Goal: Consume media (video, audio): Consume media (video, audio)

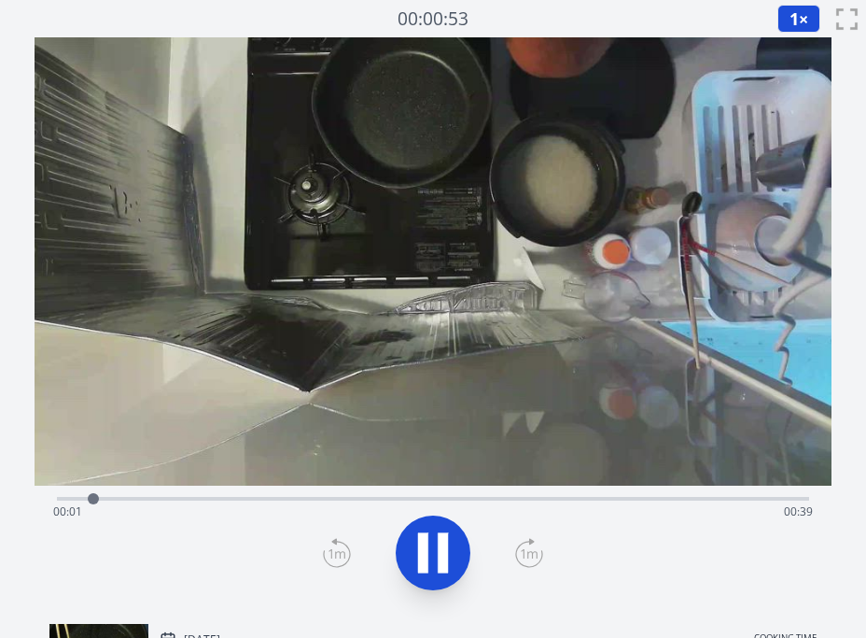
drag, startPoint x: 806, startPoint y: 10, endPoint x: 799, endPoint y: 22, distance: 13.8
click at [806, 11] on button "1 ×" at bounding box center [799, 19] width 43 height 28
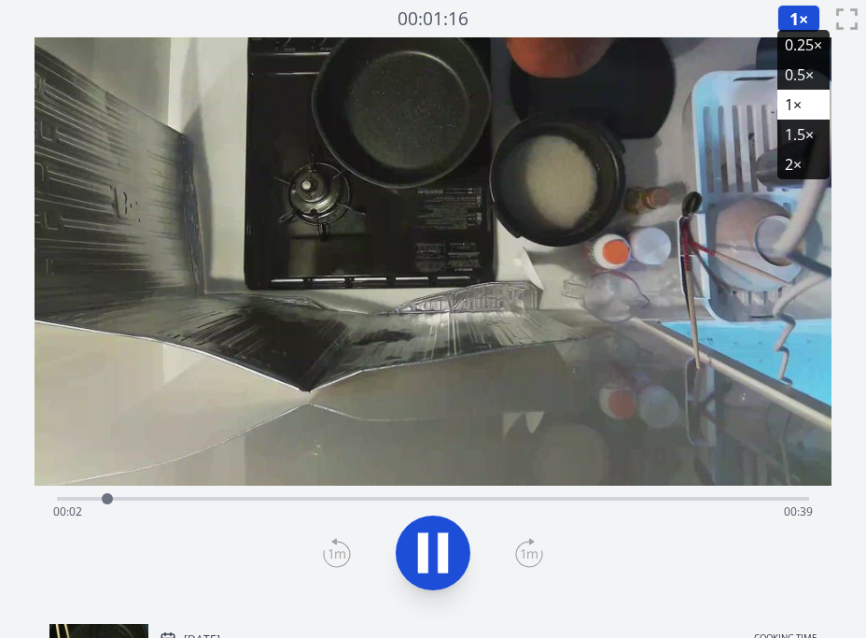
click at [797, 157] on li "2×" at bounding box center [804, 164] width 52 height 30
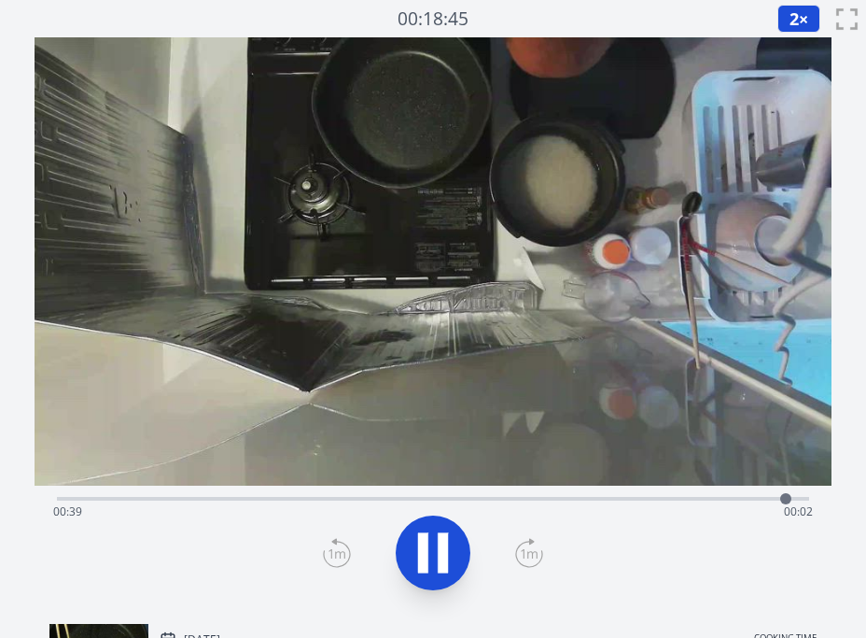
click at [324, 498] on div "Time elapsed: 00:39 Time remaining: 00:02" at bounding box center [433, 512] width 760 height 30
click at [444, 547] on icon at bounding box center [443, 553] width 10 height 40
click at [204, 499] on div "Time elapsed: 00:19 Time remaining: 00:21" at bounding box center [433, 512] width 760 height 30
click at [445, 536] on icon at bounding box center [433, 552] width 52 height 52
click at [445, 536] on icon at bounding box center [443, 553] width 10 height 40
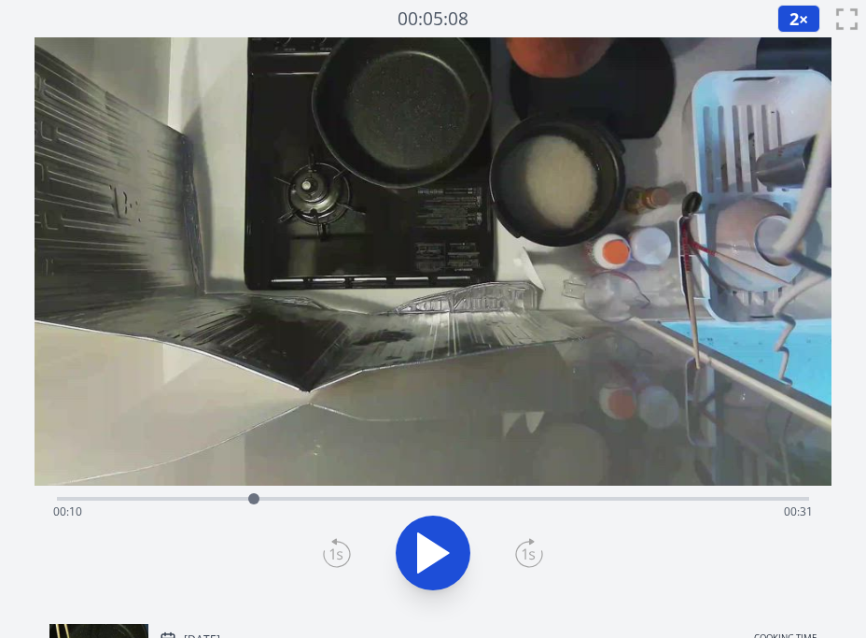
click at [464, 500] on div "Time elapsed: 00:10 Time remaining: 00:31" at bounding box center [433, 512] width 760 height 30
click at [425, 497] on div "Time elapsed: 00:22 Time remaining: 00:19" at bounding box center [433, 512] width 760 height 30
click at [502, 496] on div "Time elapsed: 00:19 Time remaining: 00:21" at bounding box center [433, 496] width 752 height 22
drag, startPoint x: 522, startPoint y: 496, endPoint x: 548, endPoint y: 495, distance: 26.2
click at [523, 496] on div "Time elapsed: 00:24 Time remaining: 00:17" at bounding box center [433, 496] width 752 height 22
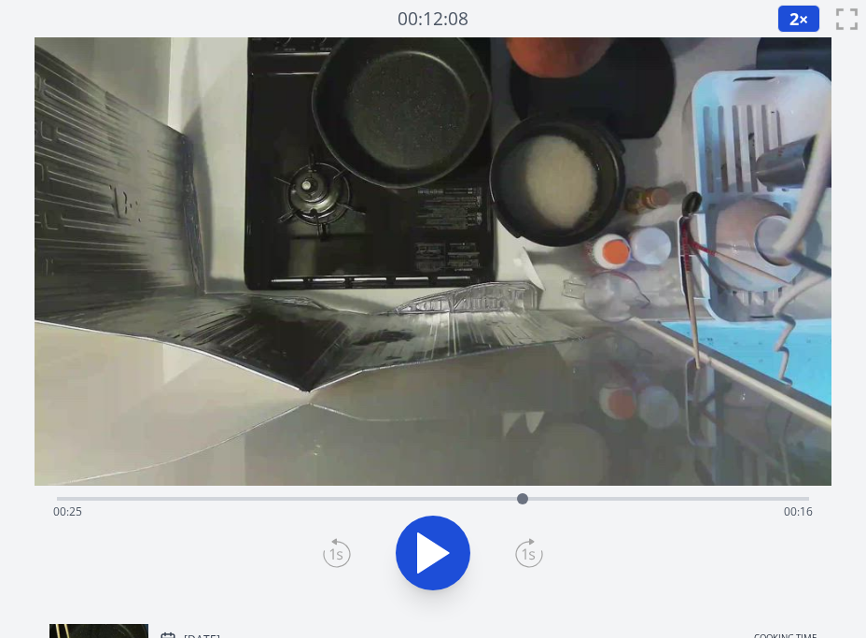
click at [549, 495] on div "Time elapsed: 00:25 Time remaining: 00:16" at bounding box center [433, 496] width 752 height 22
click at [579, 494] on div "Time elapsed: 00:26 Time remaining: 00:15" at bounding box center [433, 496] width 752 height 22
click at [426, 524] on button at bounding box center [433, 552] width 75 height 75
drag, startPoint x: 501, startPoint y: 495, endPoint x: 492, endPoint y: 501, distance: 11.4
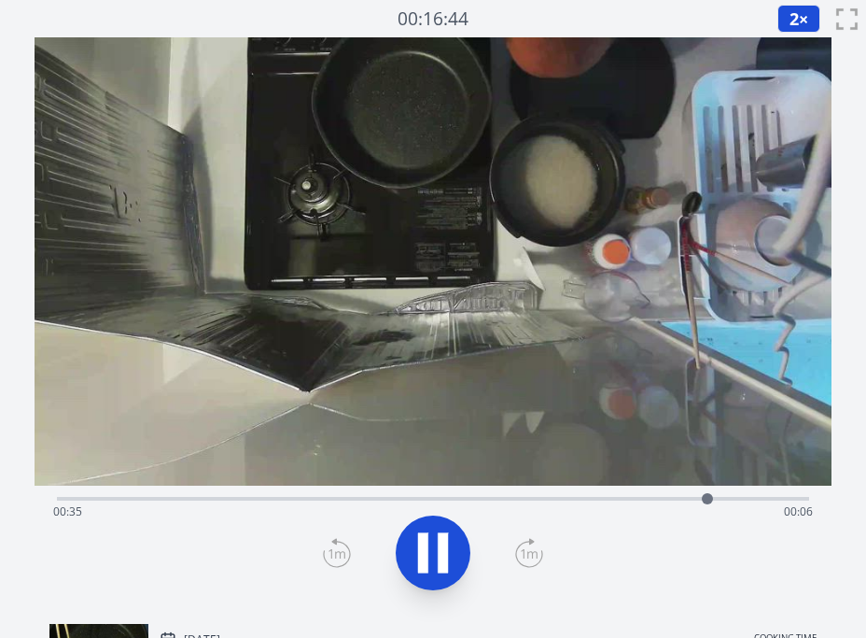
click at [501, 495] on div "Time elapsed: 00:35 Time remaining: 00:06" at bounding box center [433, 496] width 752 height 22
click at [421, 553] on icon at bounding box center [423, 553] width 10 height 40
click at [301, 497] on div "Time elapsed: 00:28 Time remaining: 00:12" at bounding box center [433, 512] width 760 height 30
click at [440, 544] on icon at bounding box center [433, 552] width 52 height 52
click at [800, 18] on button "2 ×" at bounding box center [799, 19] width 43 height 28
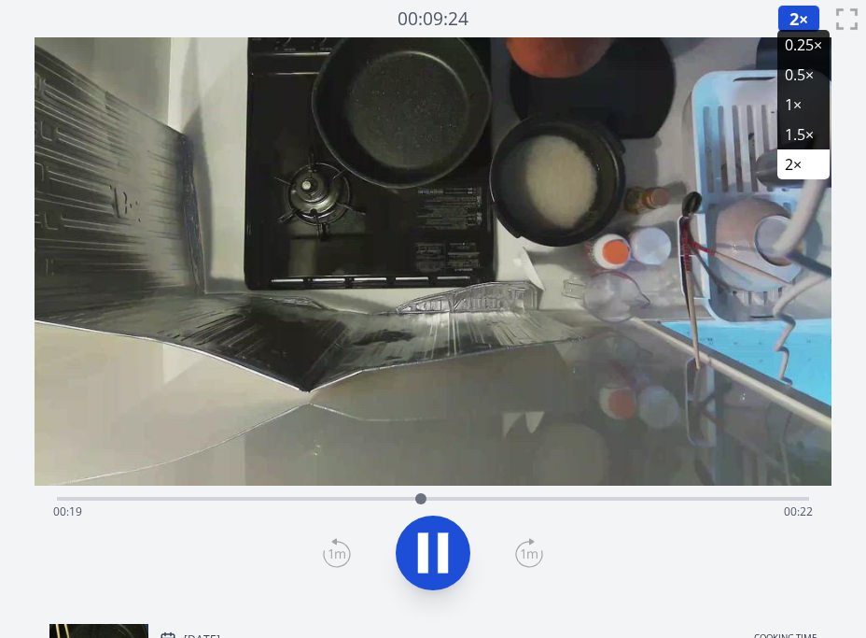
click at [805, 93] on li "1×" at bounding box center [804, 105] width 52 height 30
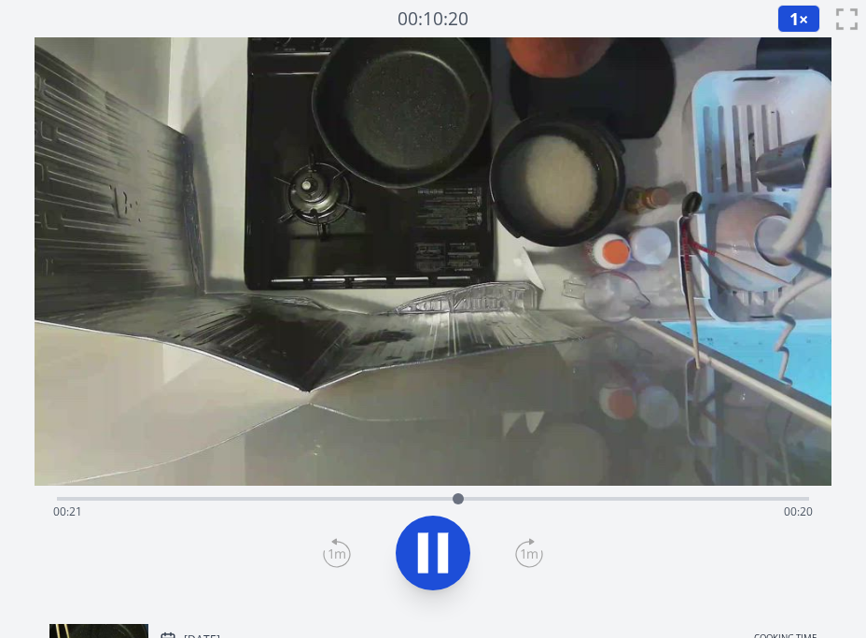
click at [442, 547] on icon at bounding box center [443, 553] width 10 height 40
click at [404, 502] on div "Time elapsed: 00:22 Time remaining: 00:19" at bounding box center [433, 512] width 760 height 30
click at [371, 495] on div "Time elapsed: 00:18 Time remaining: 00:22" at bounding box center [433, 496] width 752 height 22
click at [428, 545] on icon at bounding box center [433, 552] width 31 height 39
click at [427, 545] on icon at bounding box center [423, 553] width 10 height 40
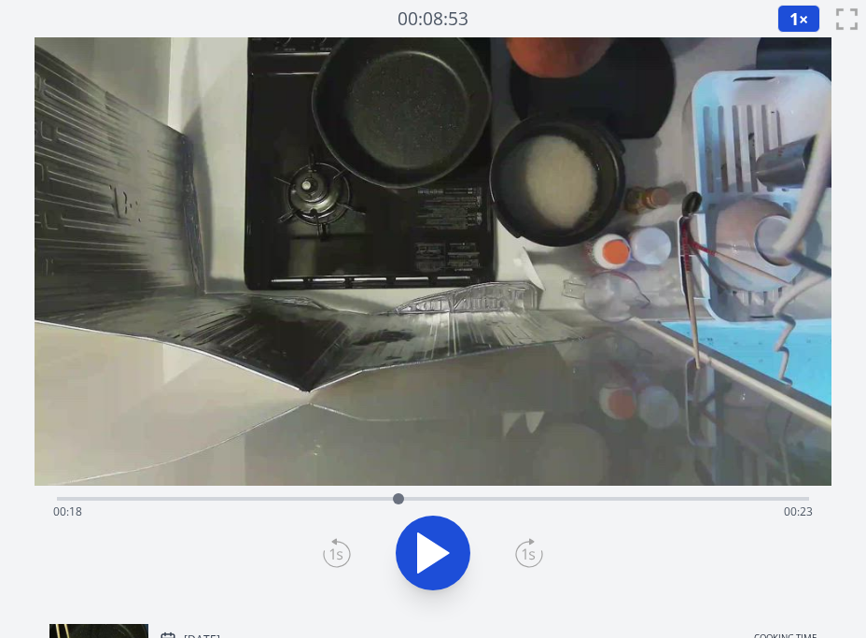
click at [427, 545] on icon at bounding box center [433, 552] width 31 height 39
click at [427, 545] on icon at bounding box center [423, 553] width 10 height 40
click at [792, 21] on span "1" at bounding box center [794, 18] width 9 height 22
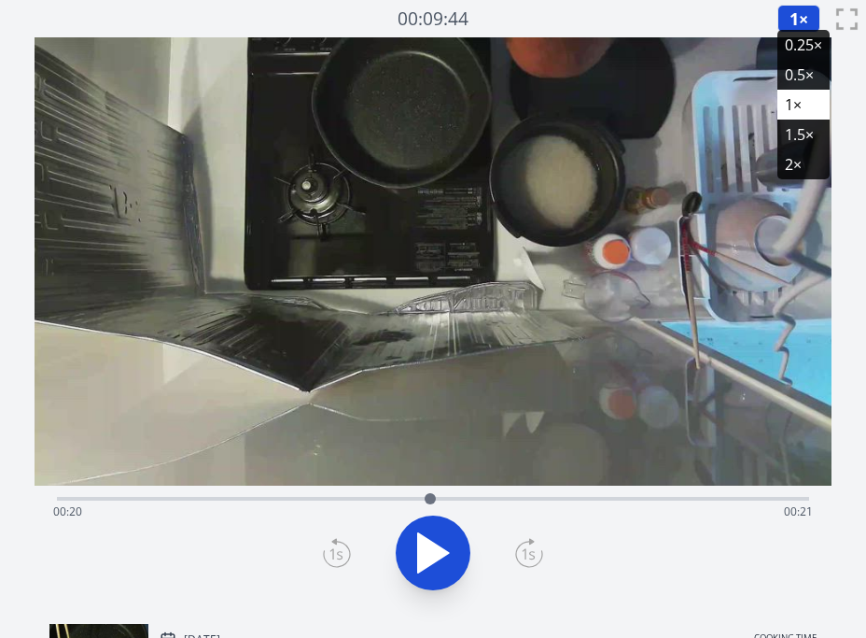
click at [808, 45] on li "0.25×" at bounding box center [804, 45] width 52 height 30
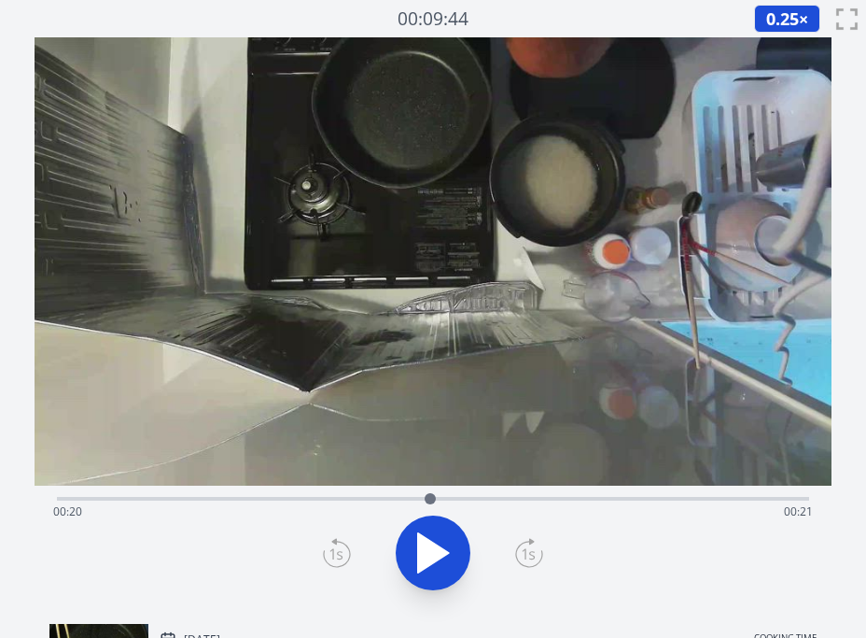
drag, startPoint x: 790, startPoint y: 14, endPoint x: 789, endPoint y: 23, distance: 9.4
click at [790, 14] on span "0.25" at bounding box center [782, 18] width 33 height 22
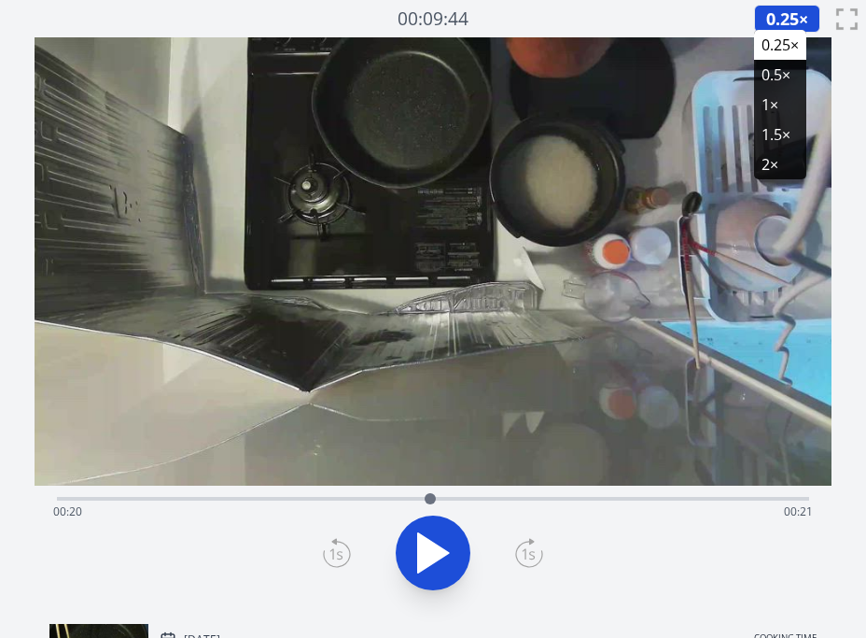
click at [785, 75] on li "0.5×" at bounding box center [780, 75] width 52 height 30
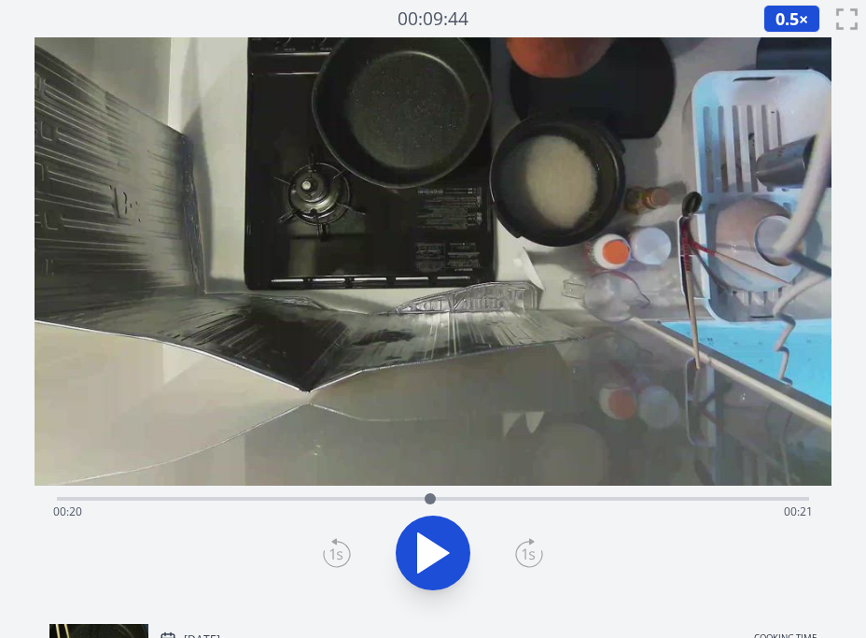
click at [423, 558] on icon at bounding box center [433, 552] width 31 height 39
click at [423, 558] on icon at bounding box center [423, 553] width 10 height 40
click at [440, 558] on icon at bounding box center [433, 552] width 31 height 39
click at [440, 558] on icon at bounding box center [443, 553] width 10 height 40
click at [440, 558] on icon at bounding box center [433, 552] width 31 height 39
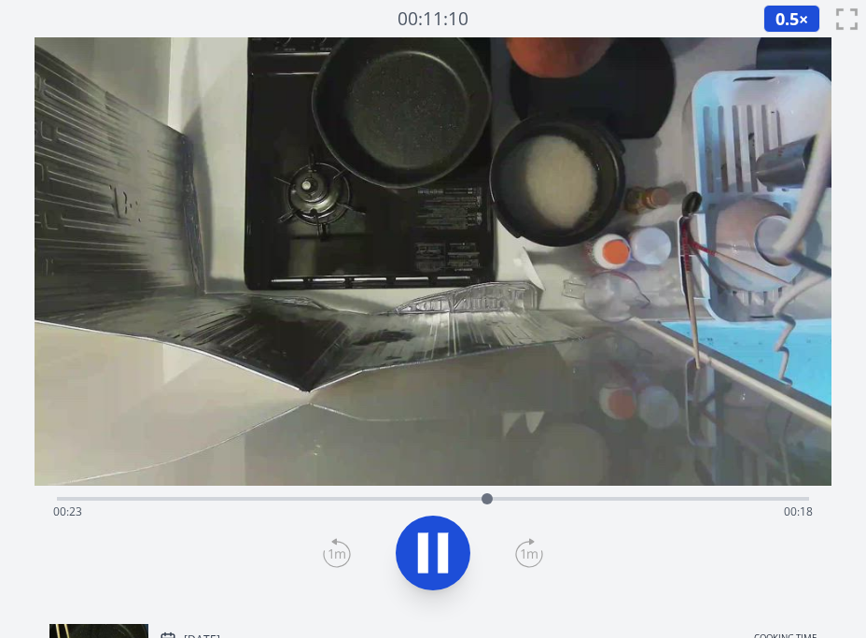
click at [623, 499] on div "Time elapsed: 00:23 Time remaining: 00:18" at bounding box center [433, 512] width 760 height 30
drag, startPoint x: 665, startPoint y: 499, endPoint x: 679, endPoint y: 499, distance: 14.0
click at [667, 499] on div "Time elapsed: 00:31 Time remaining: 00:10" at bounding box center [433, 512] width 760 height 30
click at [629, 489] on div "Time elapsed: 00:33 Time remaining: 00:07" at bounding box center [433, 496] width 752 height 22
click at [421, 561] on icon at bounding box center [423, 553] width 10 height 40
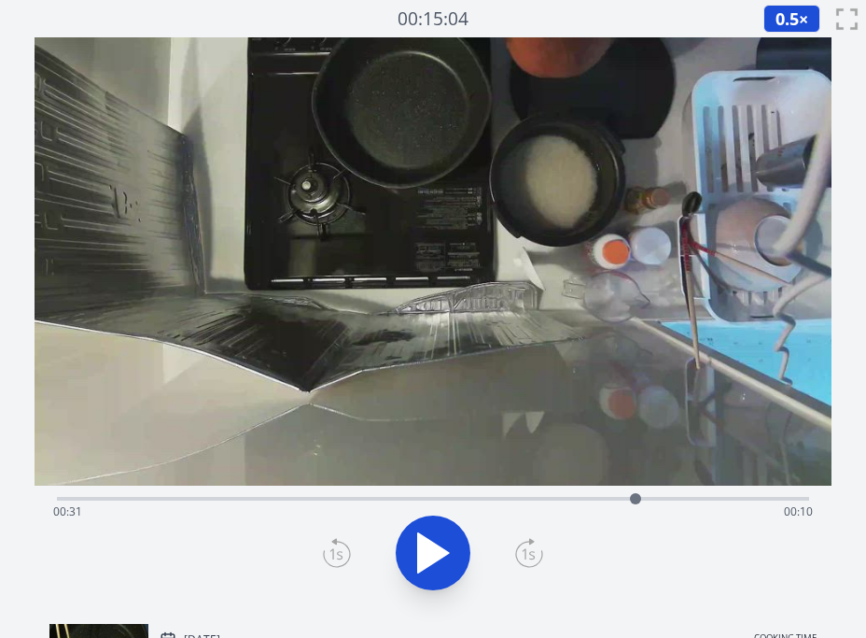
click at [456, 554] on icon at bounding box center [433, 552] width 52 height 52
click at [446, 554] on icon at bounding box center [443, 553] width 10 height 40
click at [437, 524] on button at bounding box center [433, 552] width 75 height 75
drag, startPoint x: 627, startPoint y: 501, endPoint x: 668, endPoint y: 503, distance: 41.1
click at [632, 500] on div "Time elapsed: 00:40 Time remaining: 00:00" at bounding box center [433, 512] width 760 height 30
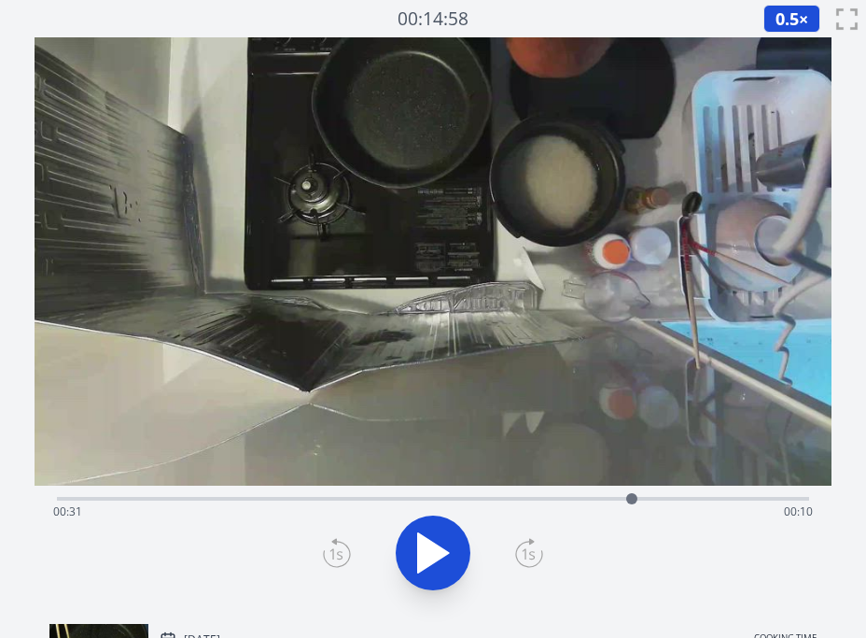
drag, startPoint x: 667, startPoint y: 498, endPoint x: 711, endPoint y: 496, distance: 43.9
click at [668, 498] on div "Time elapsed: 00:31 Time remaining: 00:10" at bounding box center [433, 512] width 760 height 30
click at [714, 496] on div "Time elapsed: 00:33 Time remaining: 00:08" at bounding box center [433, 496] width 752 height 22
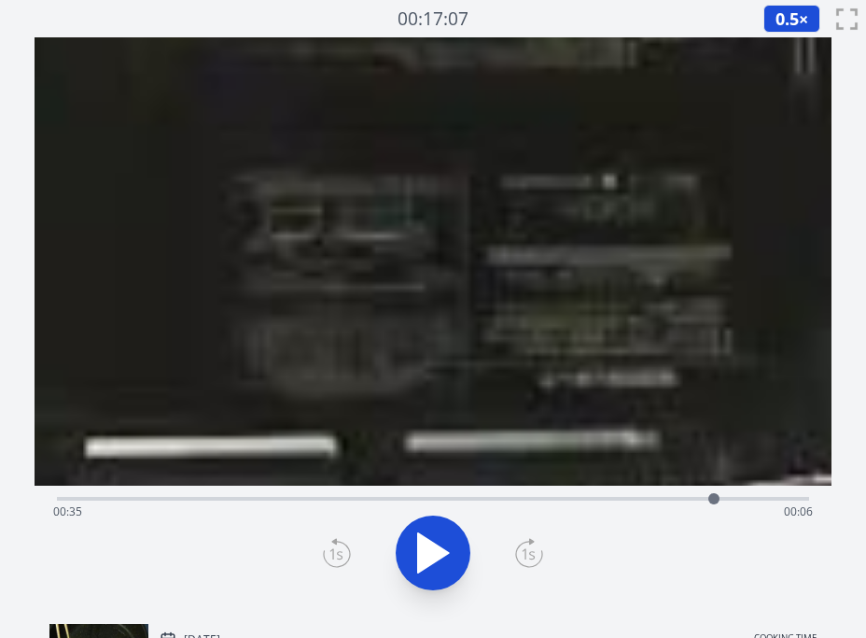
drag, startPoint x: 616, startPoint y: 309, endPoint x: 362, endPoint y: 540, distance: 343.6
click at [351, 549] on div "Time elapsed: 00:35 Time remaining: 00:06" at bounding box center [433, 322] width 797 height 571
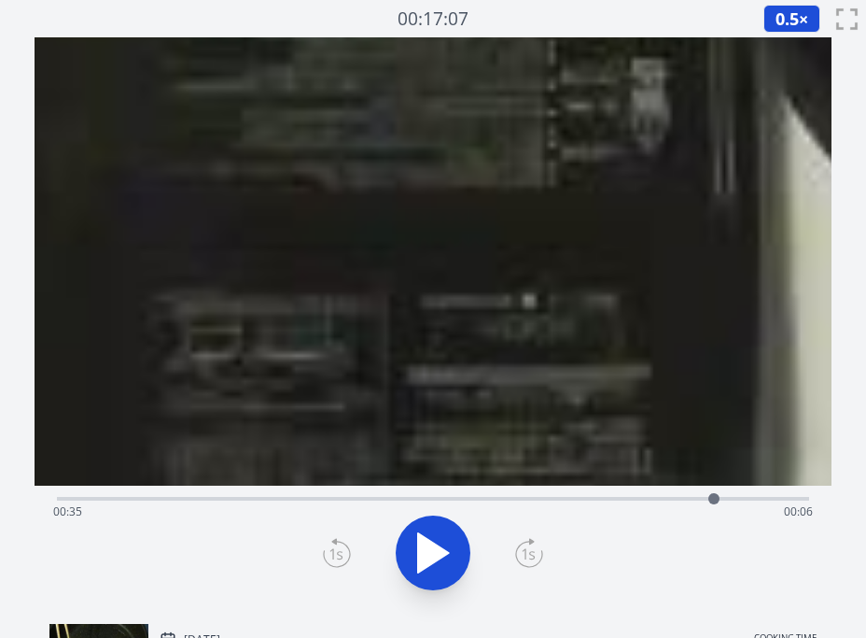
drag, startPoint x: 639, startPoint y: 166, endPoint x: 493, endPoint y: 453, distance: 321.9
click at [417, 483] on video at bounding box center [292, 436] width 6136 height 3452
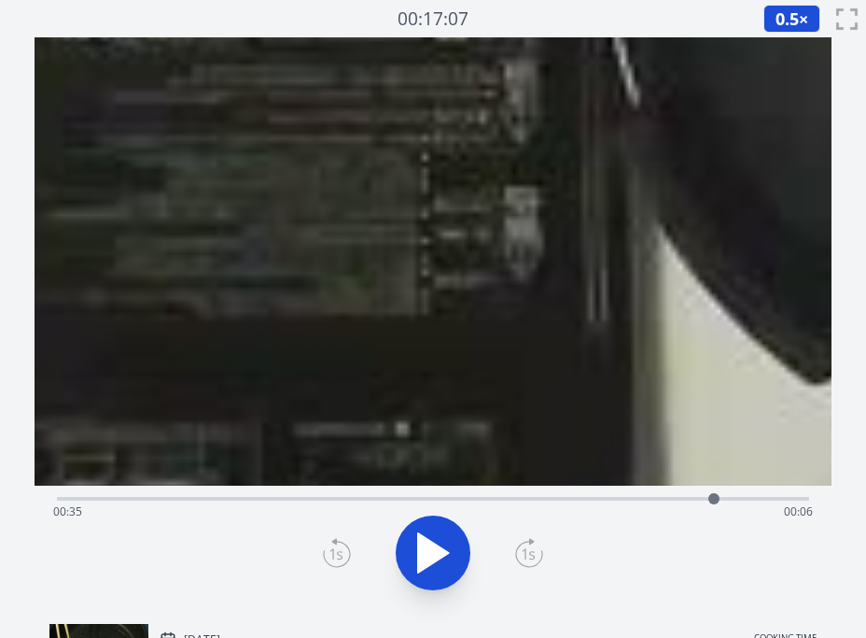
drag, startPoint x: 734, startPoint y: 241, endPoint x: 283, endPoint y: 479, distance: 509.8
click at [282, 479] on video at bounding box center [165, 564] width 6136 height 3452
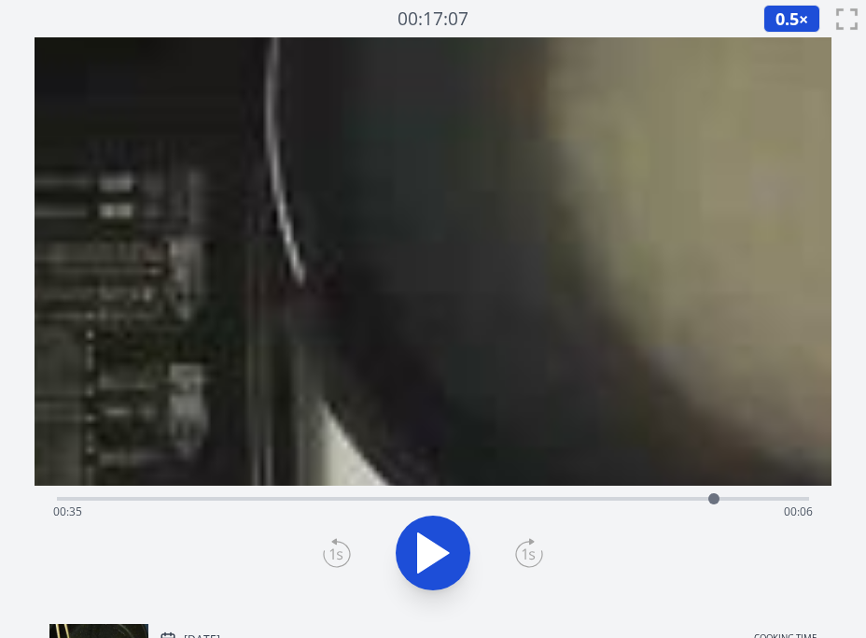
drag, startPoint x: 638, startPoint y: 217, endPoint x: 315, endPoint y: 528, distance: 448.9
click at [315, 527] on div "Time elapsed: 00:35 Time remaining: 00:06" at bounding box center [433, 322] width 797 height 571
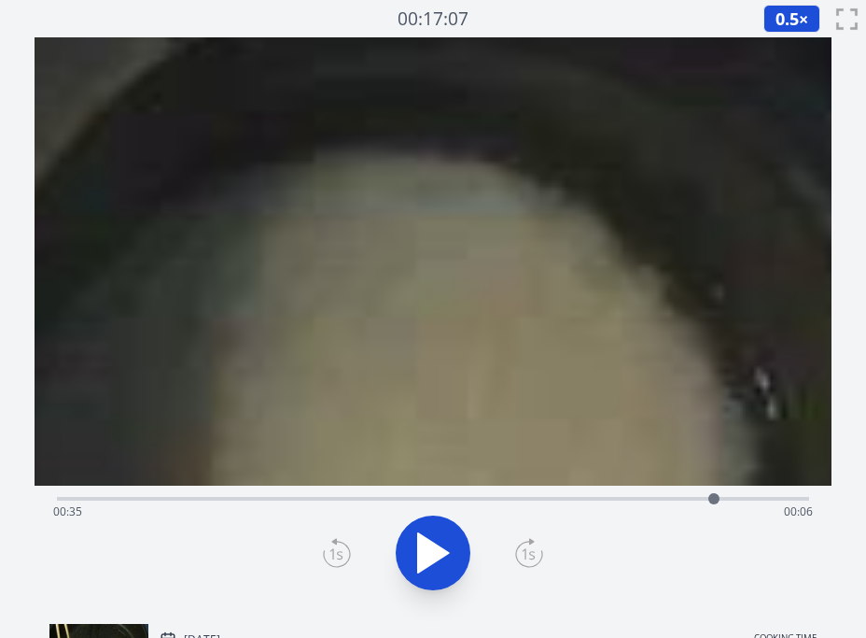
drag, startPoint x: 708, startPoint y: 127, endPoint x: 533, endPoint y: 477, distance: 391.6
click at [482, 507] on div "Time elapsed: 00:35 Time remaining: 00:06" at bounding box center [433, 322] width 797 height 571
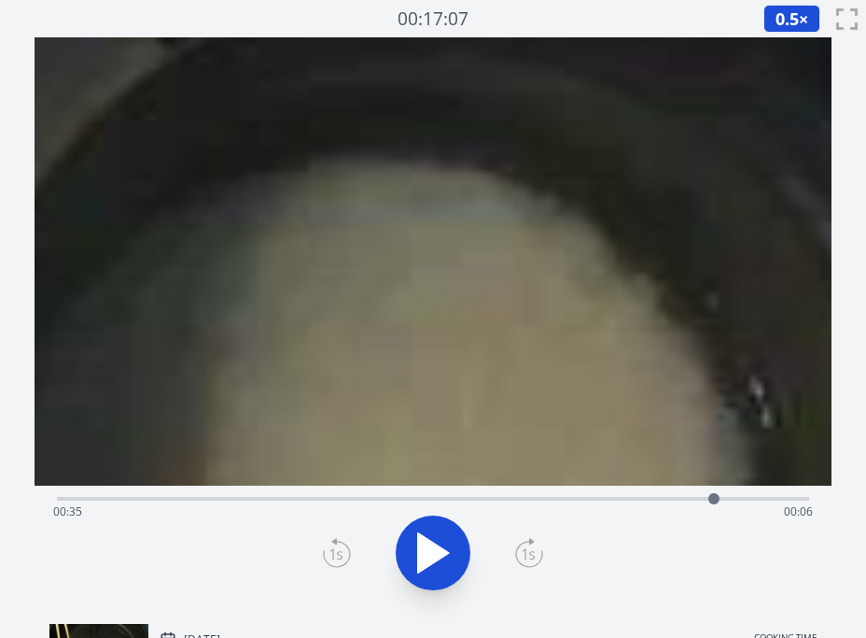
drag, startPoint x: 674, startPoint y: 302, endPoint x: 613, endPoint y: 512, distance: 217.7
click at [606, 522] on div "Time elapsed: 00:35 Time remaining: 00:06" at bounding box center [433, 322] width 797 height 571
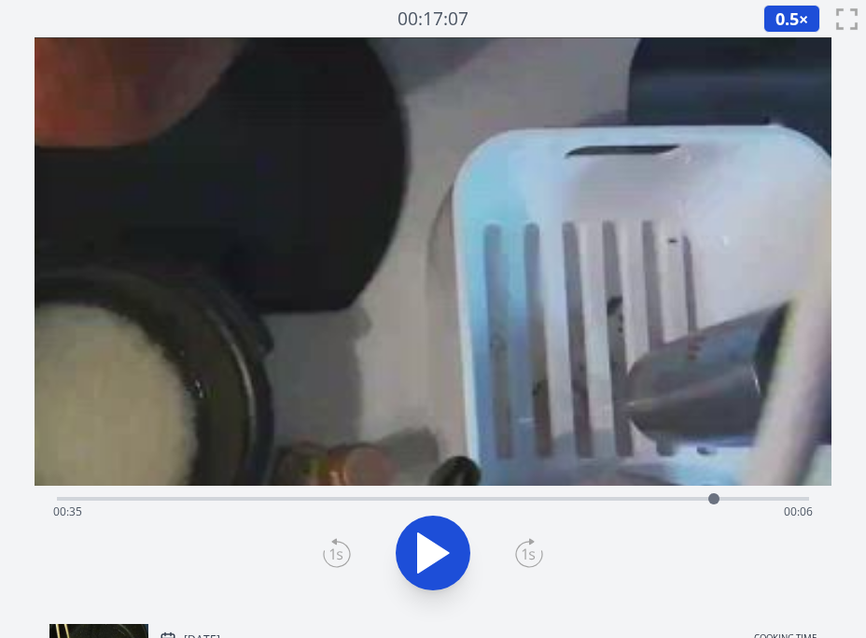
click at [708, 498] on div at bounding box center [713, 498] width 11 height 11
click at [704, 498] on div at bounding box center [707, 498] width 11 height 11
drag, startPoint x: 701, startPoint y: 498, endPoint x: 685, endPoint y: 499, distance: 15.9
click at [700, 498] on div at bounding box center [703, 498] width 11 height 11
click at [678, 499] on div "Time elapsed: 00:34 Time remaining: 00:06" at bounding box center [433, 512] width 760 height 30
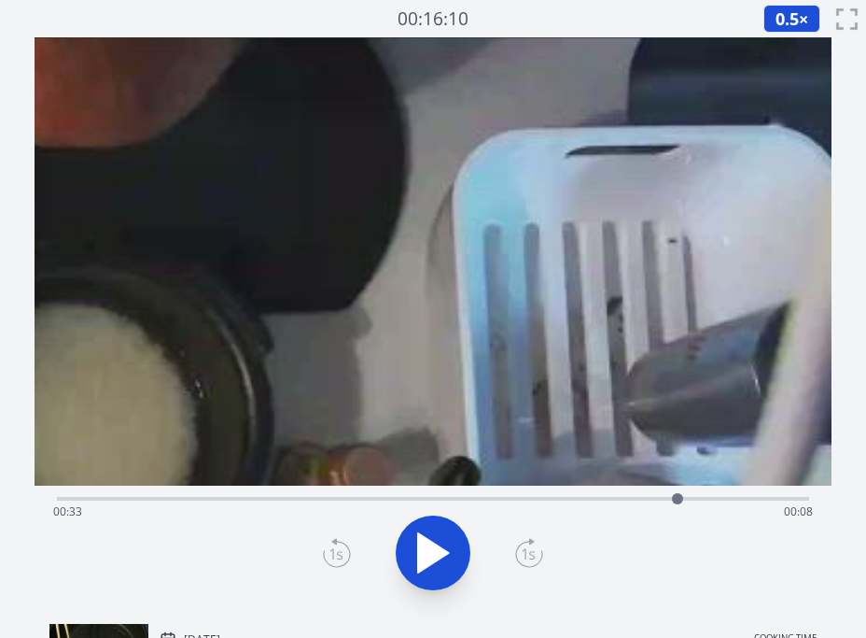
click at [712, 497] on div "Time elapsed: 00:33 Time remaining: 00:08" at bounding box center [433, 512] width 760 height 30
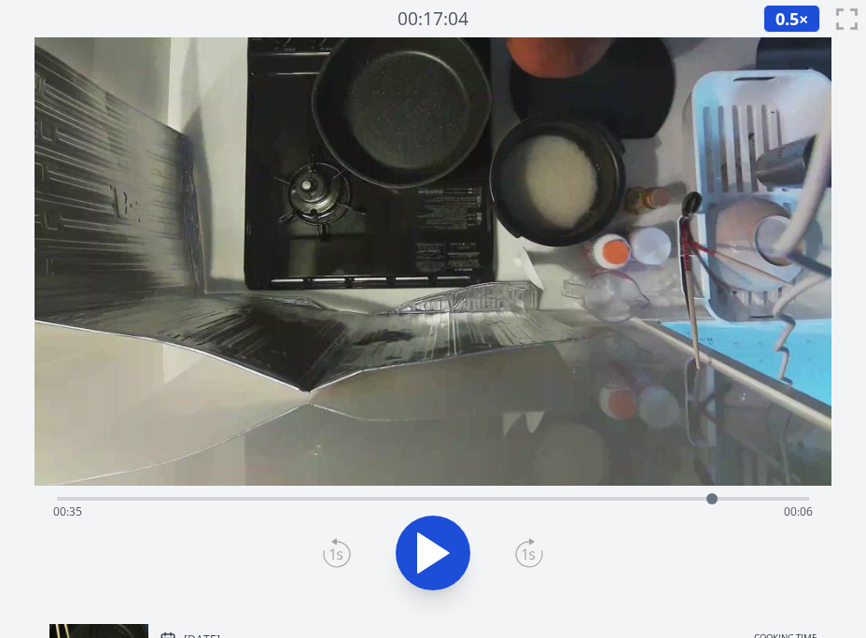
click at [305, 499] on div "Time elapsed: 00:35 Time remaining: 00:06" at bounding box center [433, 512] width 760 height 30
click at [259, 499] on div "Time elapsed: 00:13 Time remaining: 00:28" at bounding box center [433, 512] width 760 height 30
click at [390, 500] on div "Time elapsed: 00:10 Time remaining: 00:30" at bounding box center [433, 512] width 760 height 30
click at [420, 502] on div "Time elapsed: 00:18 Time remaining: 00:23" at bounding box center [433, 512] width 760 height 30
click at [485, 501] on div "Time elapsed: 00:19 Time remaining: 00:22" at bounding box center [433, 512] width 760 height 30
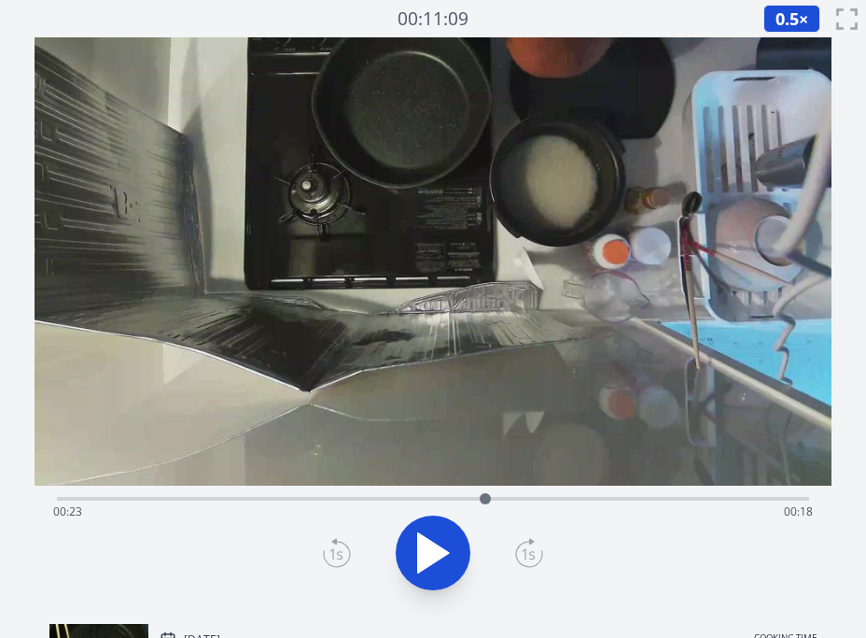
click at [543, 498] on div "Time elapsed: 00:23 Time remaining: 00:18" at bounding box center [433, 512] width 760 height 30
click at [573, 498] on div "Time elapsed: 00:26 Time remaining: 00:15" at bounding box center [433, 512] width 760 height 30
click at [572, 499] on div at bounding box center [573, 498] width 11 height 11
click at [609, 499] on div "Time elapsed: 00:27 Time remaining: 00:13" at bounding box center [433, 512] width 760 height 30
click at [636, 498] on div "Time elapsed: 00:29 Time remaining: 00:11" at bounding box center [433, 512] width 760 height 30
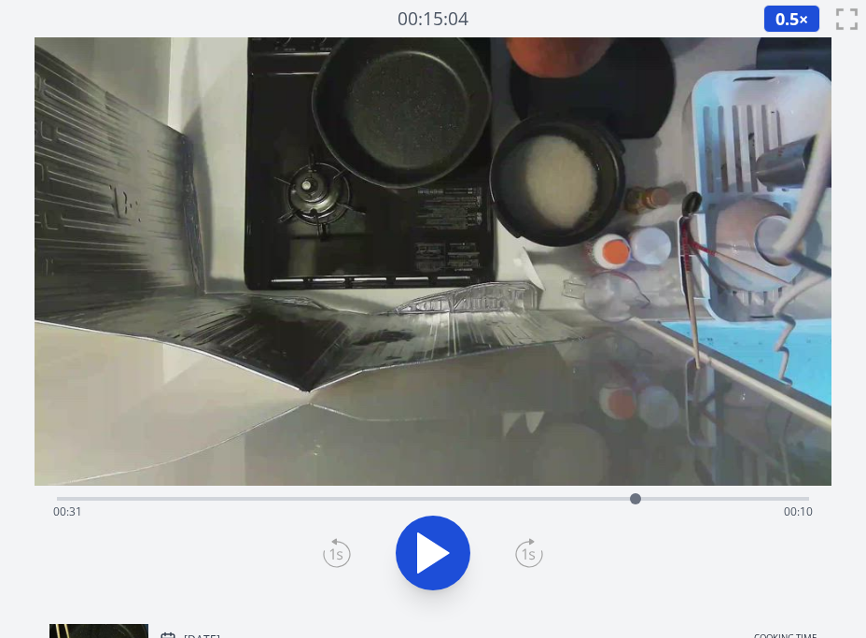
click at [465, 493] on div "Time elapsed: 00:31 Time remaining: 00:10" at bounding box center [433, 496] width 752 height 22
drag, startPoint x: 422, startPoint y: 492, endPoint x: 359, endPoint y: 496, distance: 62.6
click at [411, 494] on div "Time elapsed: 00:22 Time remaining: 00:19" at bounding box center [433, 496] width 752 height 22
click at [306, 493] on div "Time elapsed: 00:19 Time remaining: 00:22" at bounding box center [433, 496] width 752 height 22
click at [307, 492] on div at bounding box center [306, 498] width 28 height 28
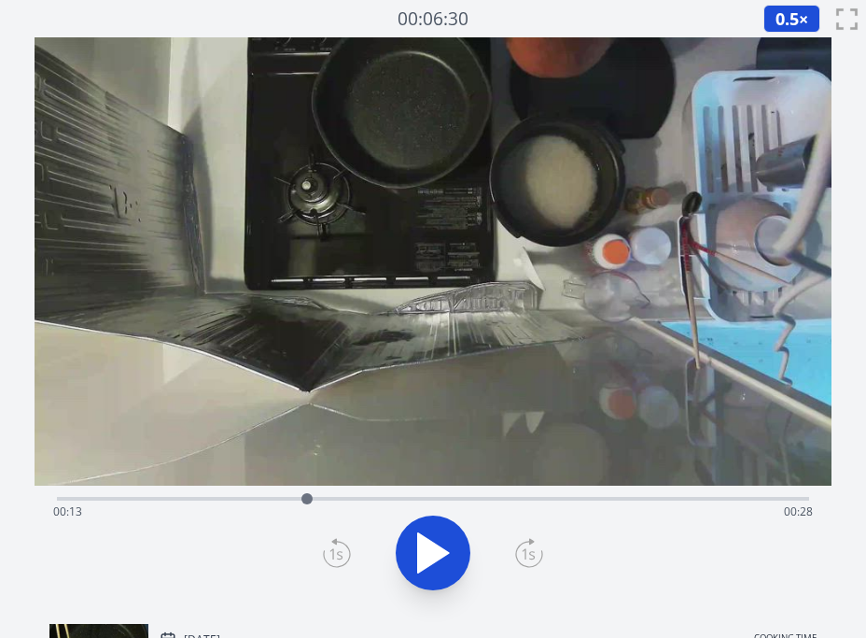
click at [419, 537] on icon at bounding box center [433, 552] width 31 height 39
click at [405, 496] on div "Time elapsed: 00:16 Time remaining: 00:25" at bounding box center [433, 496] width 752 height 22
click at [434, 548] on icon at bounding box center [433, 552] width 52 height 52
click at [391, 503] on div "Time elapsed: 00:19 Time remaining: 00:22" at bounding box center [433, 512] width 760 height 30
click at [367, 499] on div "Time elapsed: 00:18 Time remaining: 00:23" at bounding box center [433, 512] width 760 height 30
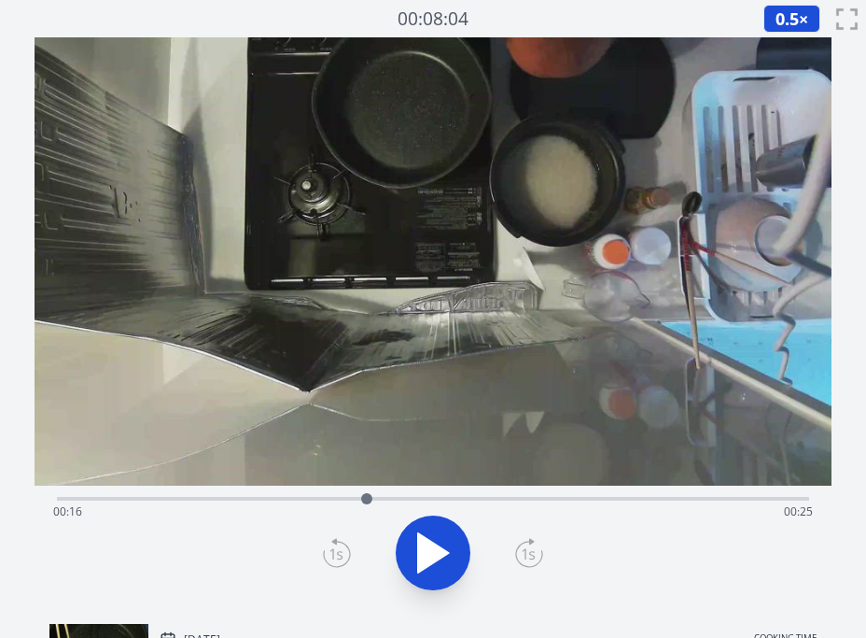
click at [367, 499] on div at bounding box center [366, 498] width 11 height 11
click at [340, 492] on div "Time elapsed: 00:16 Time remaining: 00:25" at bounding box center [433, 496] width 752 height 22
click at [461, 255] on video at bounding box center [433, 261] width 797 height 448
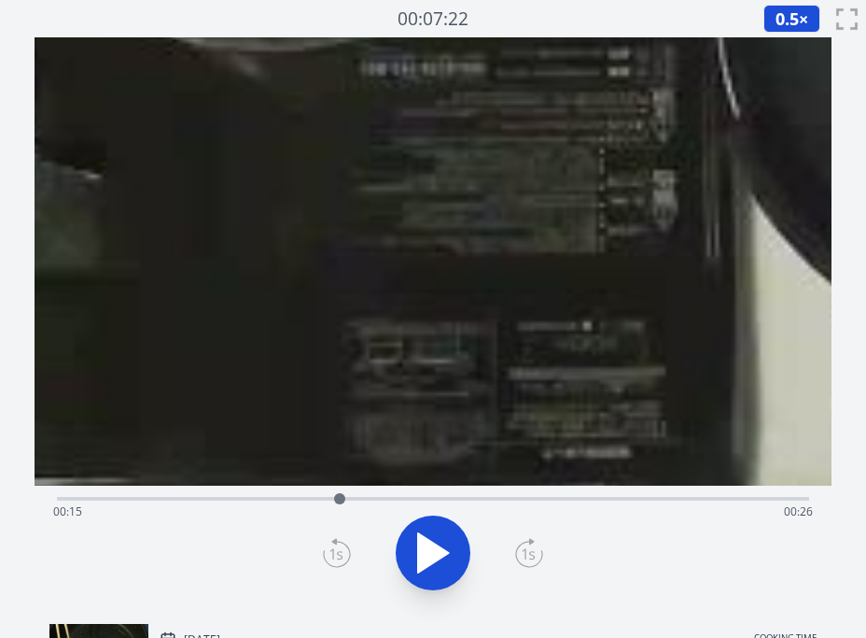
drag, startPoint x: 403, startPoint y: 176, endPoint x: 505, endPoint y: 742, distance: 574.7
click at [505, 637] on html "Discard Recording? You will not be able to recover this once discarded. Cancel …" at bounding box center [433, 488] width 866 height 976
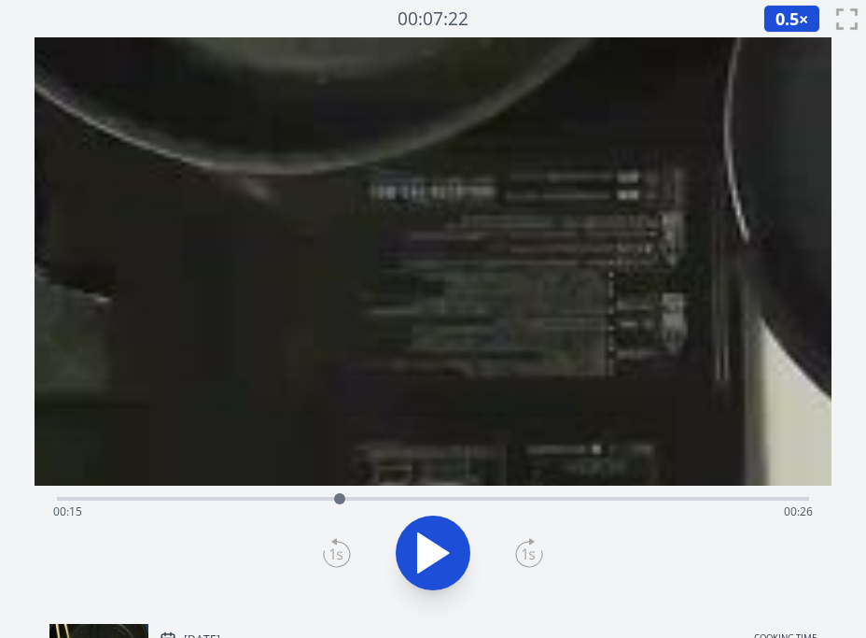
drag, startPoint x: 419, startPoint y: 107, endPoint x: 494, endPoint y: 531, distance: 430.3
click at [494, 531] on div "Time elapsed: 00:15 Time remaining: 00:26" at bounding box center [433, 322] width 797 height 571
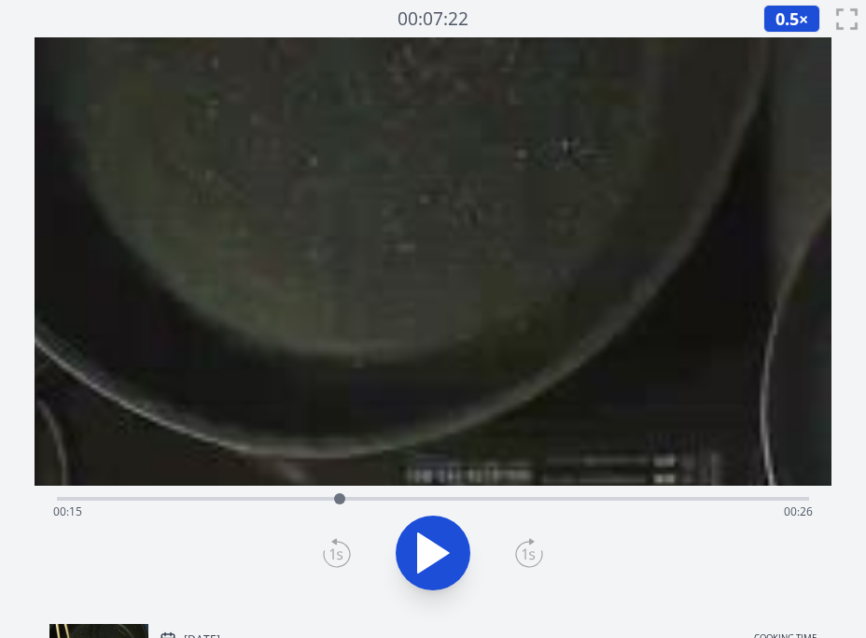
drag, startPoint x: 395, startPoint y: 134, endPoint x: 428, endPoint y: 430, distance: 297.8
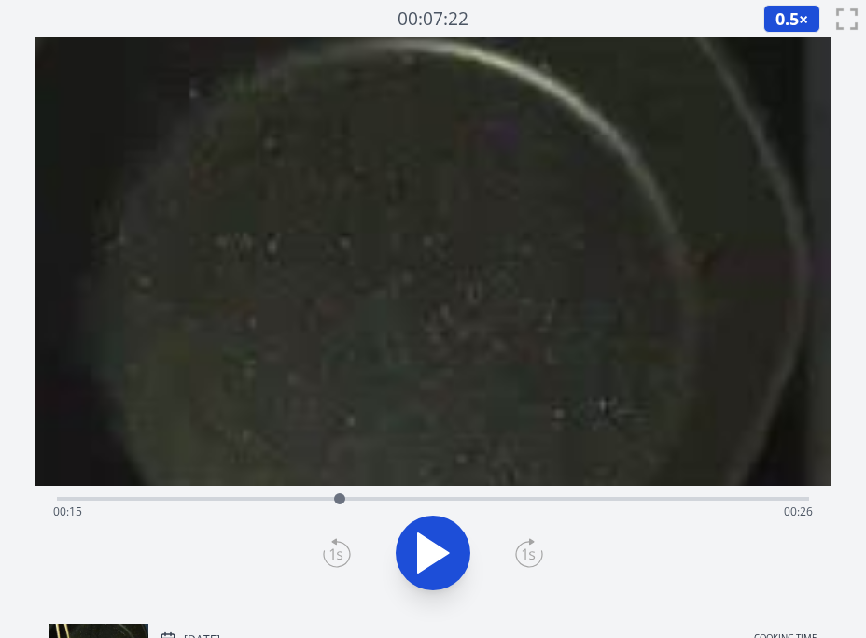
drag, startPoint x: 385, startPoint y: 223, endPoint x: 407, endPoint y: 305, distance: 84.9
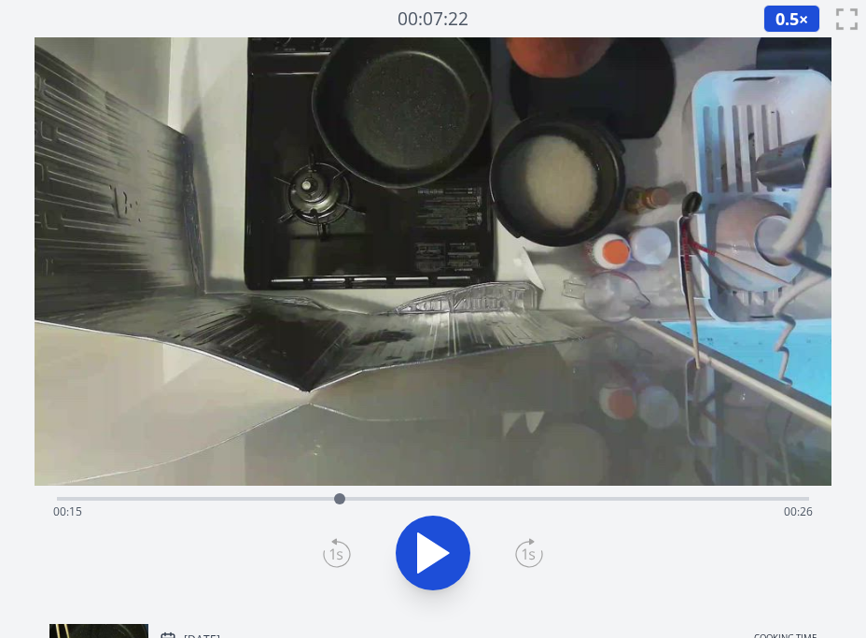
click at [501, 496] on div "Time elapsed: 00:15 Time remaining: 00:26" at bounding box center [433, 496] width 752 height 22
click at [472, 496] on div "Time elapsed: 00:24 Time remaining: 00:17" at bounding box center [433, 496] width 752 height 22
click at [517, 495] on div "Time elapsed: 00:22 Time remaining: 00:19" at bounding box center [433, 496] width 752 height 22
click at [530, 494] on div at bounding box center [517, 498] width 28 height 28
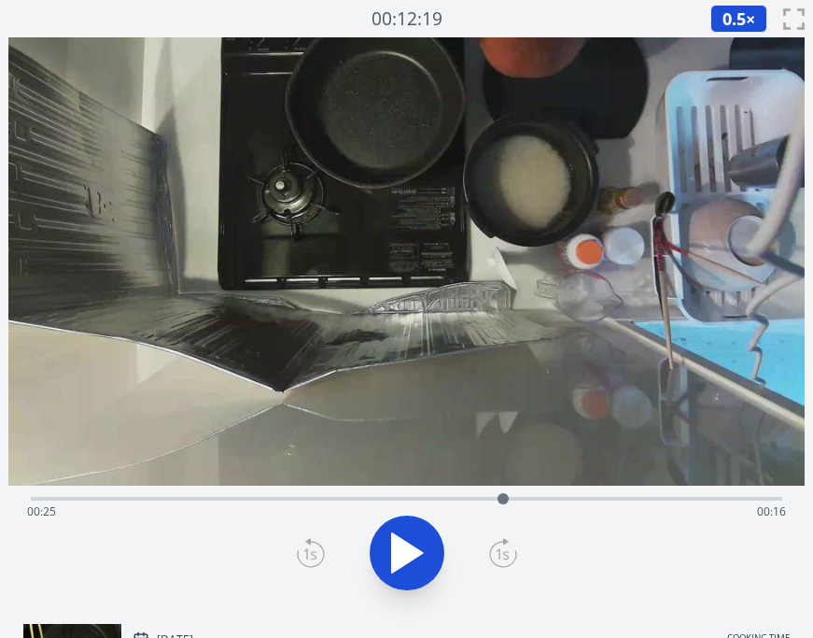
click at [218, 504] on div "Time elapsed: 00:25 Time remaining: 00:16" at bounding box center [407, 512] width 760 height 30
click at [273, 502] on div "Time elapsed: 00:10 Time remaining: 00:31" at bounding box center [407, 512] width 760 height 30
click at [287, 499] on div "Time elapsed: 00:13 Time remaining: 00:28" at bounding box center [407, 512] width 760 height 30
click at [398, 561] on icon at bounding box center [407, 552] width 31 height 39
click at [398, 561] on icon at bounding box center [397, 553] width 10 height 40
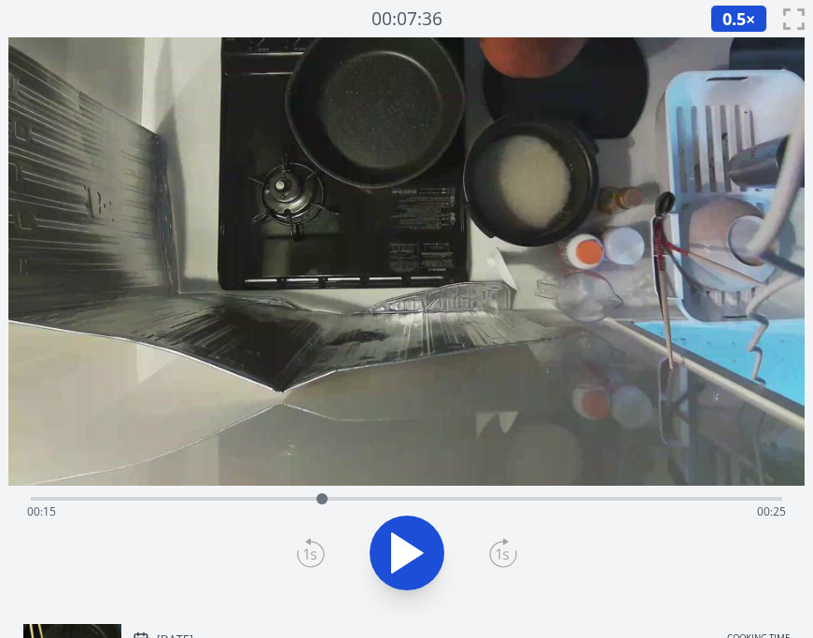
click at [364, 496] on div "Time elapsed: 00:15 Time remaining: 00:25" at bounding box center [407, 496] width 752 height 22
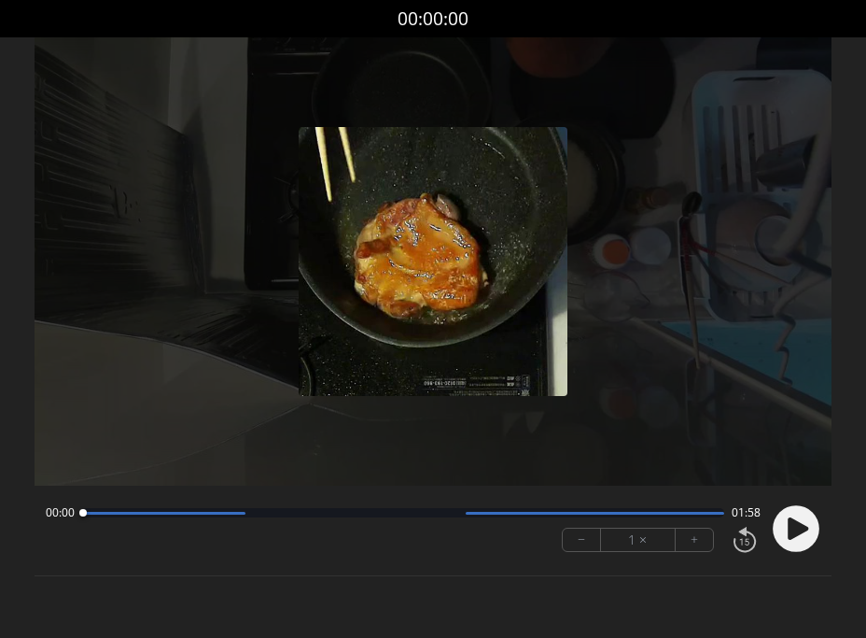
click at [794, 527] on icon at bounding box center [798, 528] width 21 height 22
click at [694, 539] on button "+" at bounding box center [694, 539] width 37 height 22
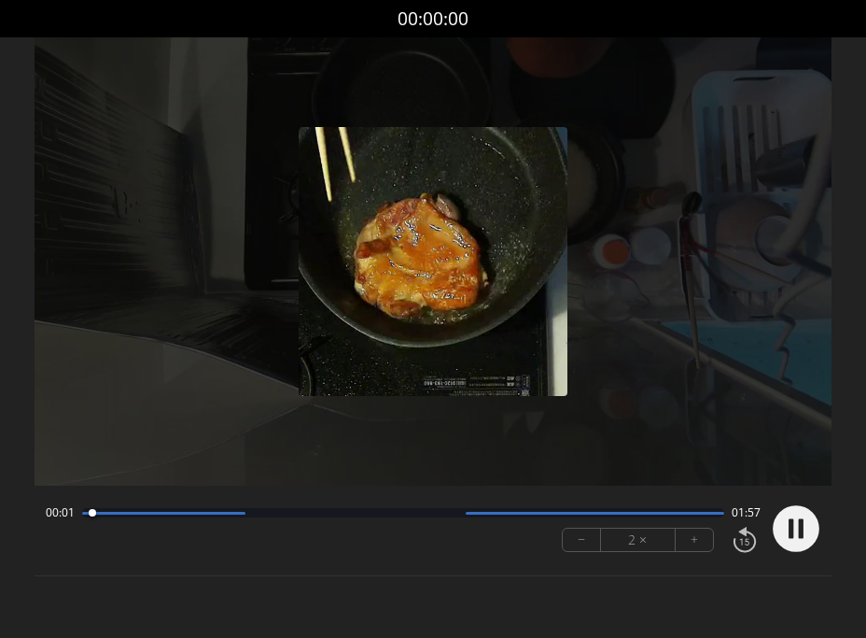
click at [694, 539] on button "+" at bounding box center [694, 539] width 37 height 22
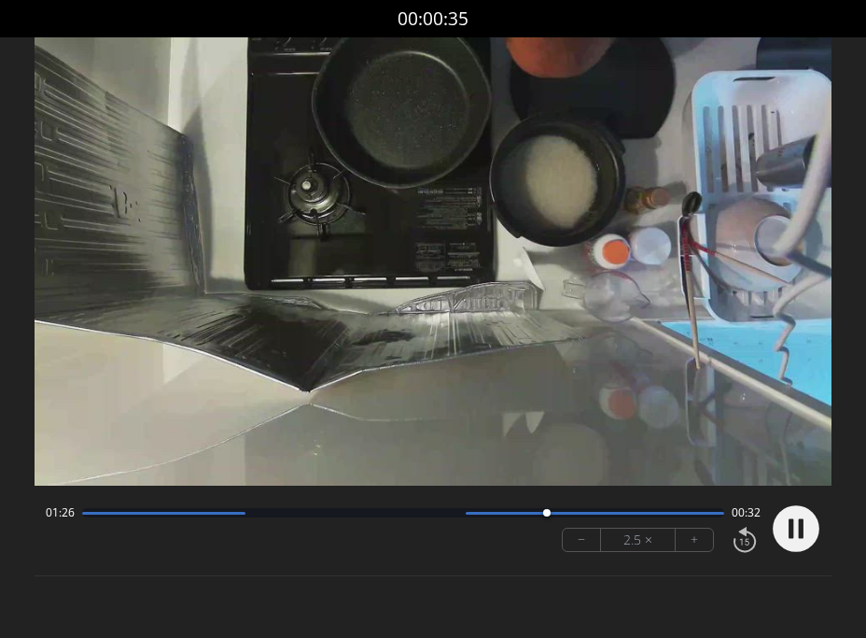
click at [772, 530] on icon at bounding box center [796, 528] width 49 height 49
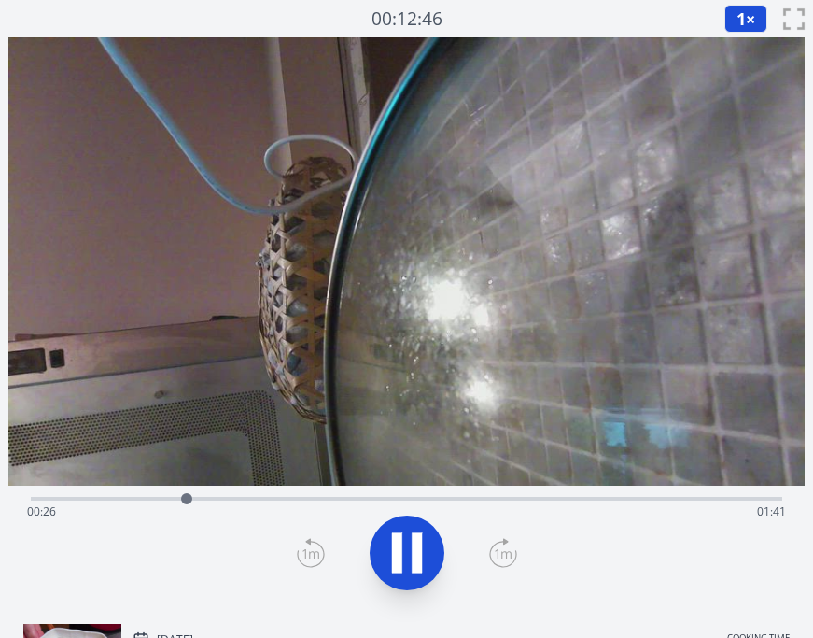
click at [423, 499] on div "Time elapsed: 00:26 Time remaining: 01:41" at bounding box center [407, 512] width 760 height 30
click at [406, 526] on icon at bounding box center [407, 552] width 52 height 52
click at [405, 526] on icon at bounding box center [407, 552] width 52 height 52
click at [218, 501] on div "Time elapsed: 01:21 Time remaining: 00:46" at bounding box center [407, 512] width 760 height 30
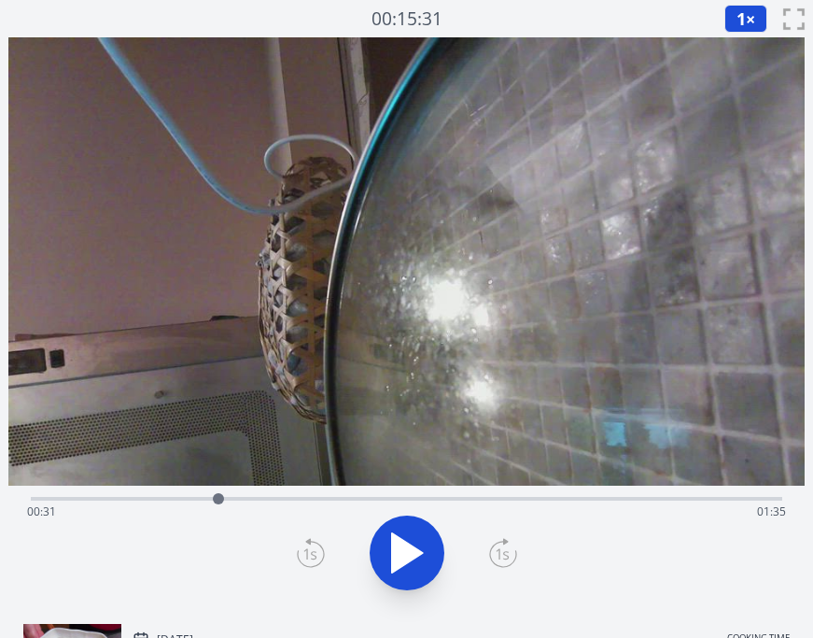
click at [390, 546] on icon at bounding box center [407, 552] width 52 height 52
click at [735, 15] on button "1 ×" at bounding box center [745, 19] width 43 height 28
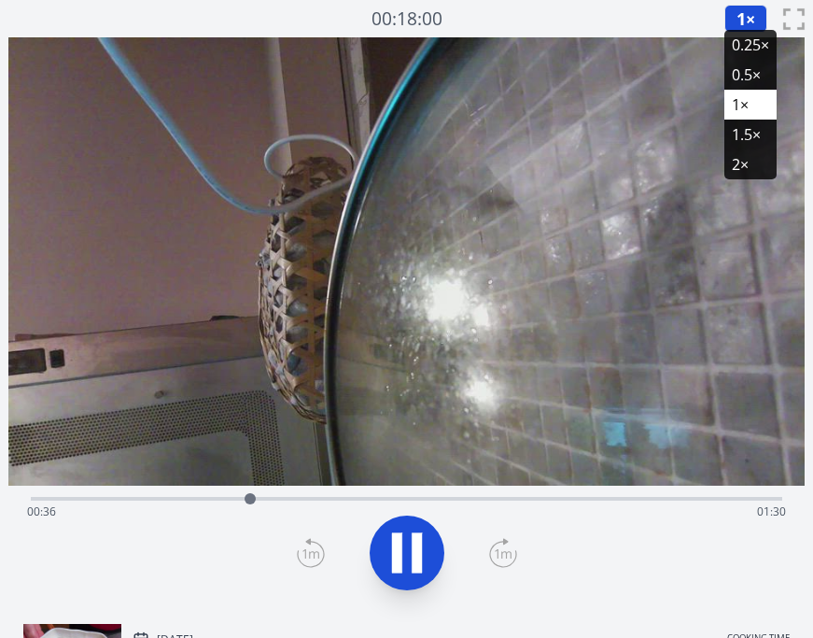
click at [749, 49] on li "0.25×" at bounding box center [750, 45] width 52 height 30
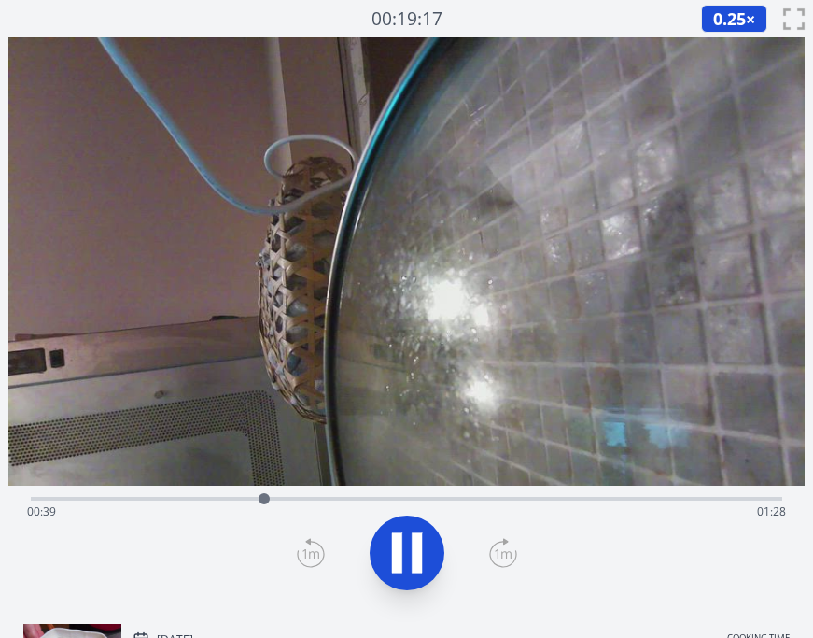
click at [273, 497] on div at bounding box center [264, 498] width 28 height 28
click at [394, 541] on icon at bounding box center [397, 553] width 10 height 40
click at [402, 547] on icon at bounding box center [407, 552] width 31 height 39
click at [400, 539] on icon at bounding box center [397, 553] width 10 height 40
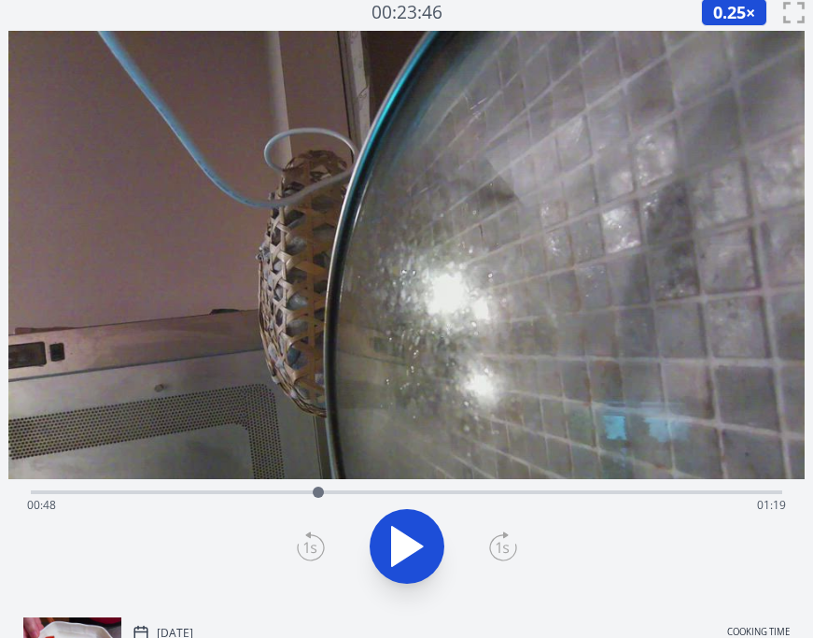
click at [400, 539] on icon at bounding box center [407, 545] width 31 height 39
click at [425, 494] on div "Time elapsed: 00:48 Time remaining: 01:18" at bounding box center [407, 505] width 760 height 30
click at [401, 494] on div "Time elapsed: 01:06 Time remaining: 01:00" at bounding box center [407, 505] width 760 height 30
click at [376, 492] on div "Time elapsed: 01:02 Time remaining: 01:04" at bounding box center [407, 505] width 760 height 30
click at [343, 487] on div "Time elapsed: 00:58 Time remaining: 01:09" at bounding box center [407, 490] width 752 height 22
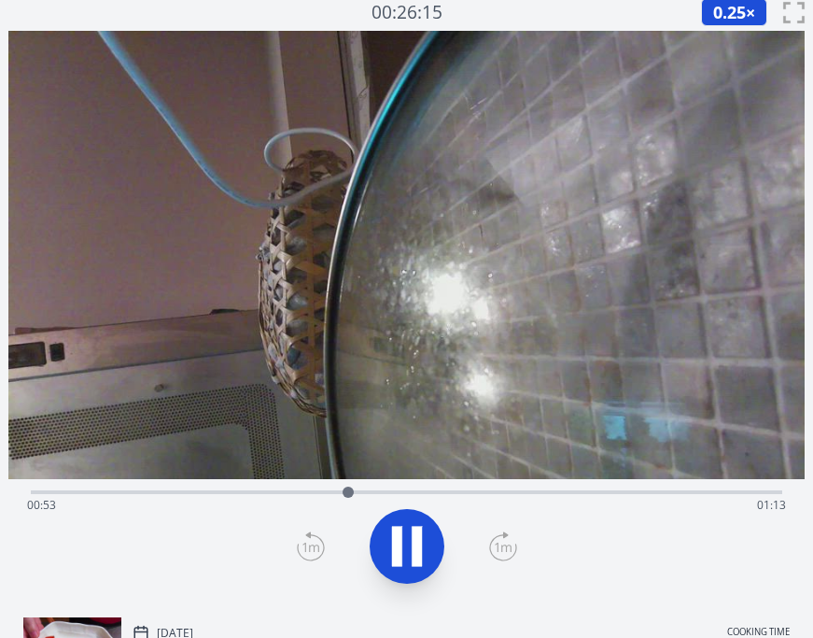
click at [367, 489] on div "Time elapsed: 00:53 Time remaining: 01:13" at bounding box center [407, 490] width 752 height 22
click at [403, 540] on icon at bounding box center [407, 546] width 52 height 52
click at [406, 538] on icon at bounding box center [407, 545] width 31 height 39
click at [406, 538] on icon at bounding box center [407, 546] width 52 height 52
click at [362, 491] on div at bounding box center [376, 492] width 28 height 28
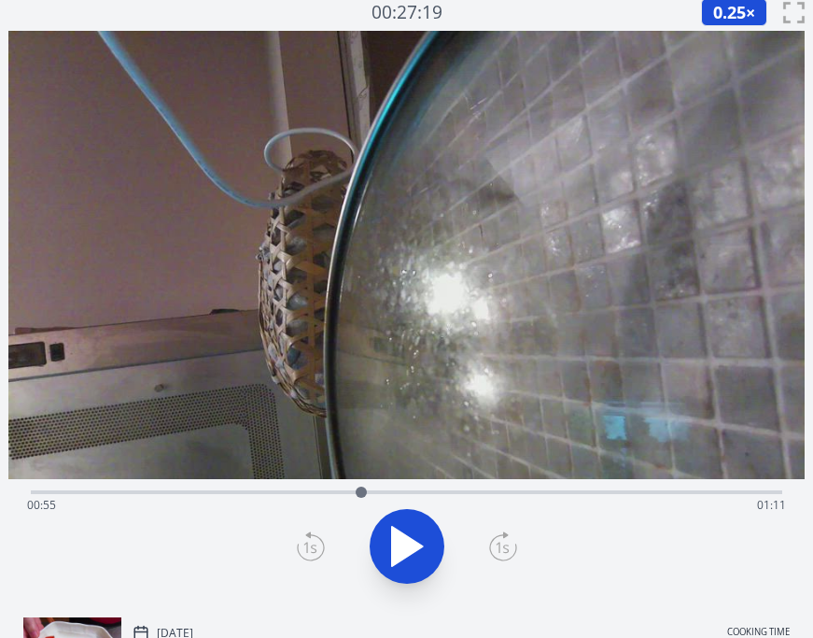
click at [412, 540] on icon at bounding box center [407, 545] width 31 height 39
click at [412, 540] on icon at bounding box center [417, 546] width 10 height 40
click at [412, 540] on icon at bounding box center [407, 545] width 31 height 39
click at [412, 540] on icon at bounding box center [417, 546] width 10 height 40
click at [412, 540] on icon at bounding box center [407, 545] width 31 height 39
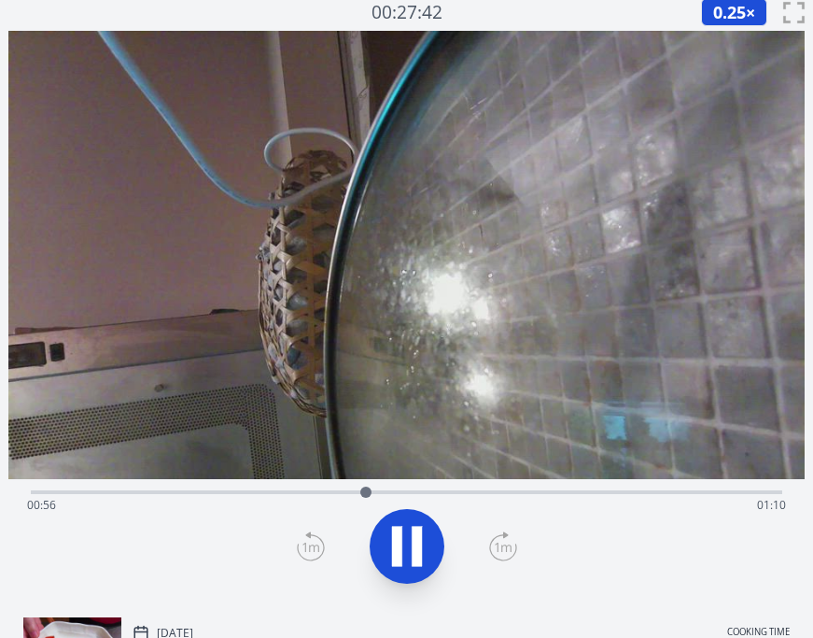
click at [412, 540] on icon at bounding box center [417, 546] width 10 height 40
click at [412, 540] on icon at bounding box center [407, 545] width 31 height 39
click at [412, 540] on icon at bounding box center [417, 546] width 10 height 40
click at [402, 546] on icon at bounding box center [407, 545] width 31 height 39
click at [466, 495] on div "Time elapsed: 00:57 Time remaining: 01:09" at bounding box center [407, 505] width 760 height 30
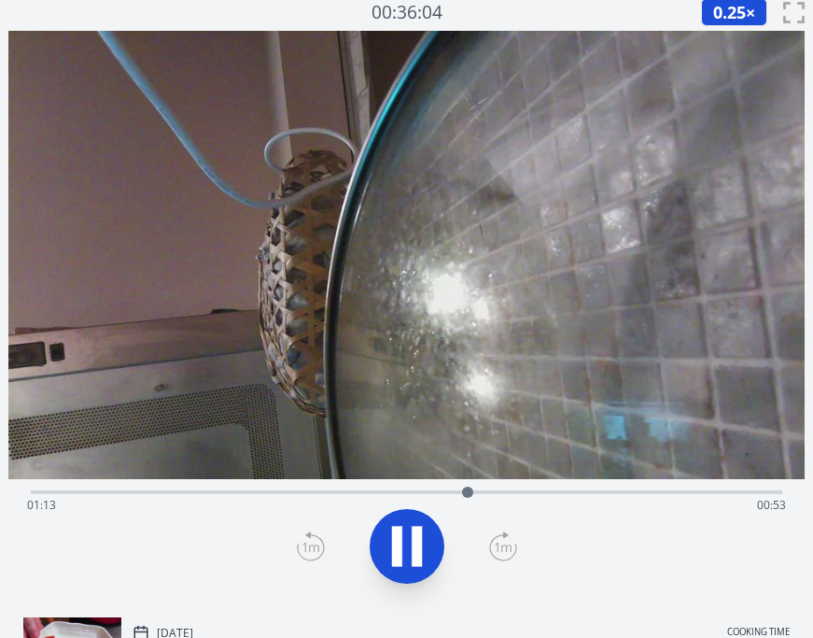
click at [501, 492] on div "Time elapsed: 01:13 Time remaining: 00:53" at bounding box center [407, 505] width 760 height 30
click at [481, 491] on div "Time elapsed: 01:19 Time remaining: 00:48" at bounding box center [407, 505] width 760 height 30
click at [414, 542] on icon at bounding box center [417, 546] width 10 height 40
click at [414, 542] on icon at bounding box center [407, 545] width 31 height 39
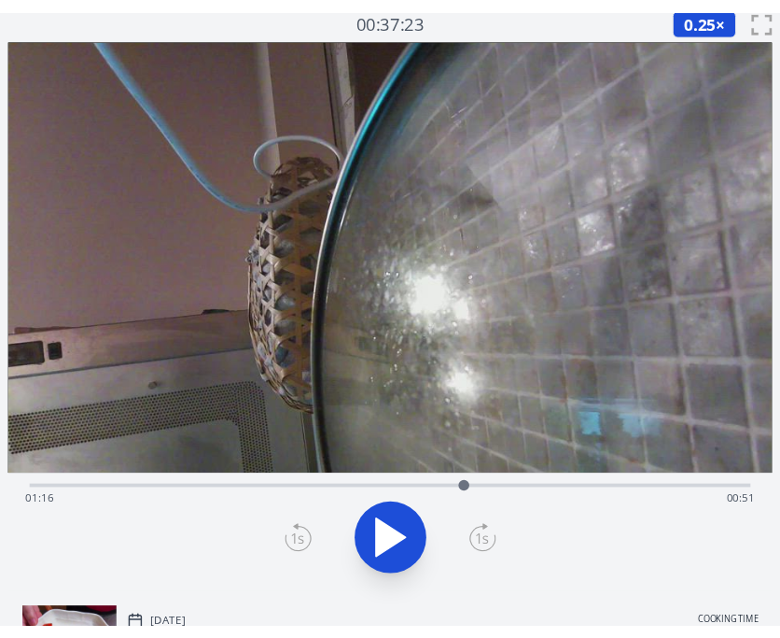
scroll to position [6, 0]
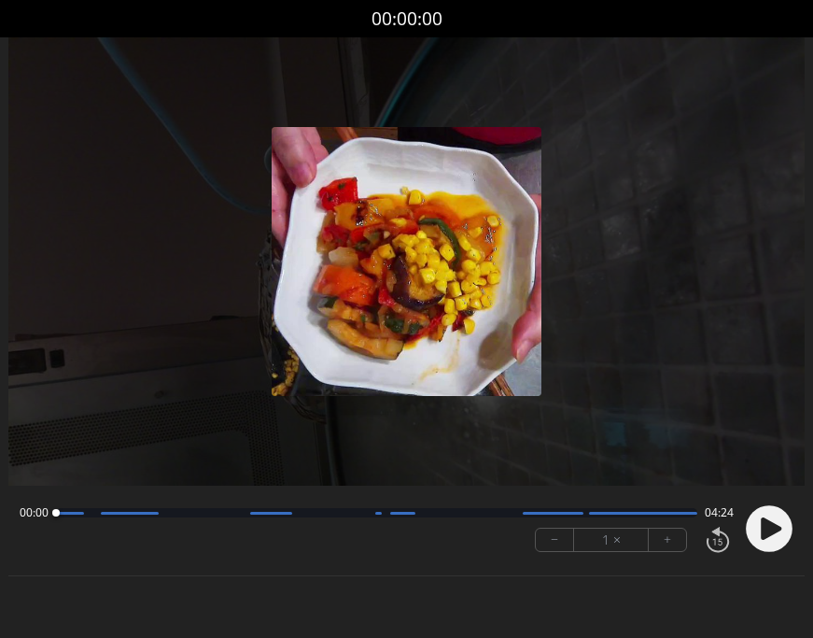
click at [764, 519] on icon at bounding box center [772, 528] width 21 height 22
click at [764, 519] on icon at bounding box center [764, 529] width 5 height 20
click at [764, 519] on icon at bounding box center [772, 528] width 21 height 22
click at [0, 0] on icon at bounding box center [0, 0] width 0 height 0
click at [674, 530] on button "+" at bounding box center [667, 539] width 37 height 22
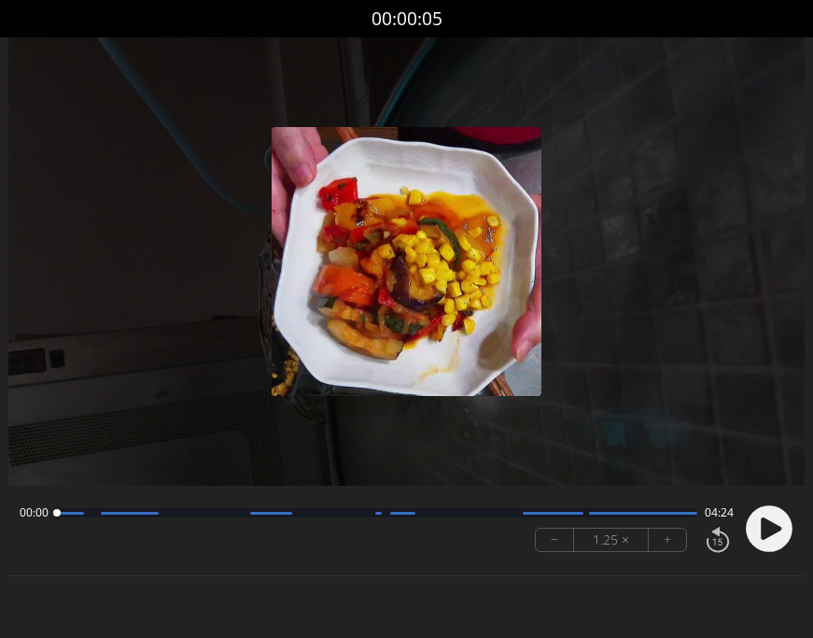
click at [674, 530] on button "+" at bounding box center [667, 539] width 37 height 22
click at [773, 526] on icon at bounding box center [772, 528] width 21 height 22
click at [665, 539] on button "+" at bounding box center [667, 539] width 37 height 22
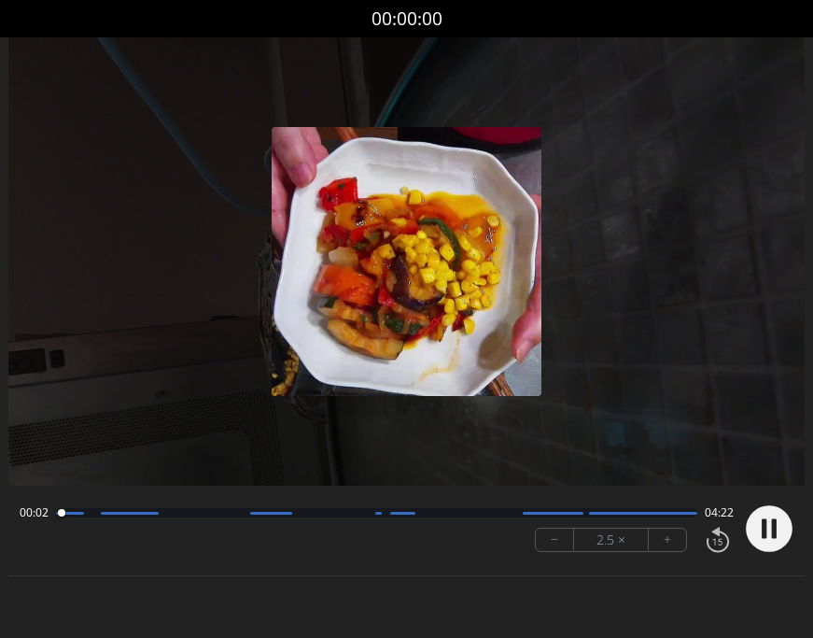
click at [665, 539] on button "+" at bounding box center [667, 539] width 37 height 22
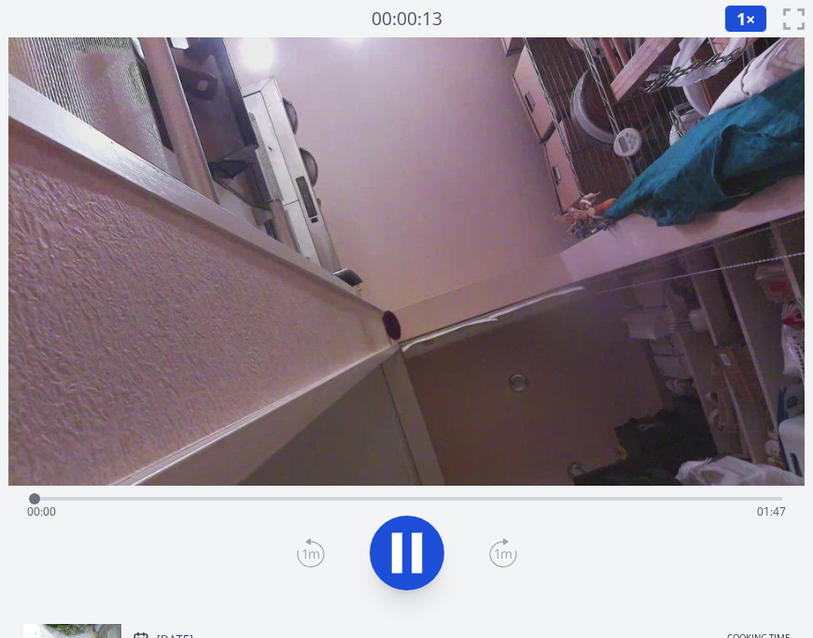
click at [394, 500] on div "Time elapsed: 00:00 Time remaining: 01:47" at bounding box center [407, 512] width 760 height 30
click at [416, 539] on icon at bounding box center [417, 553] width 10 height 40
click at [393, 541] on icon at bounding box center [407, 552] width 31 height 39
click at [393, 541] on icon at bounding box center [397, 553] width 10 height 40
click at [393, 541] on icon at bounding box center [407, 552] width 31 height 39
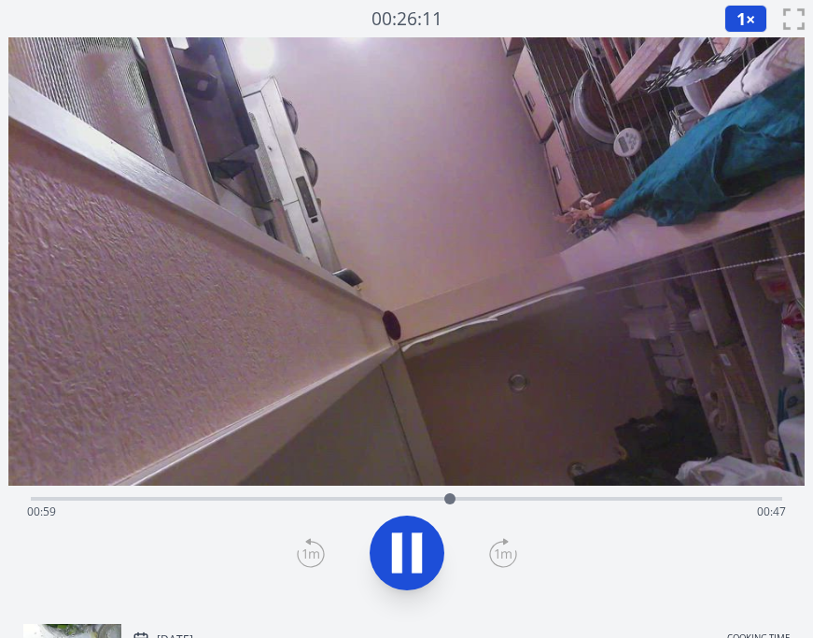
click at [393, 541] on icon at bounding box center [397, 553] width 10 height 40
click at [389, 500] on div "Time elapsed: 00:59 Time remaining: 00:47" at bounding box center [407, 512] width 760 height 30
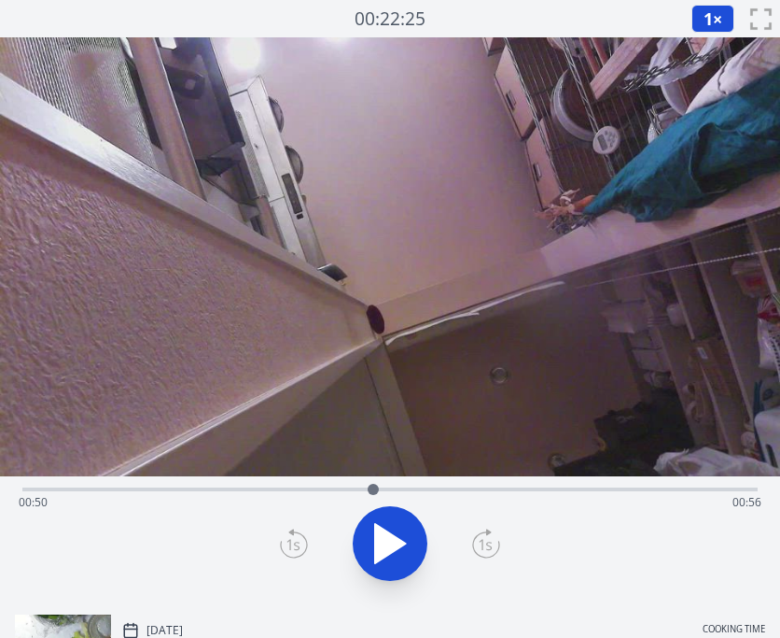
drag, startPoint x: 383, startPoint y: 535, endPoint x: 394, endPoint y: 535, distance: 11.2
click at [383, 535] on icon at bounding box center [390, 543] width 31 height 39
drag, startPoint x: 499, startPoint y: 498, endPoint x: 541, endPoint y: 485, distance: 44.0
click at [529, 488] on div "Time elapsed: 00:51 Time remaining: 00:55" at bounding box center [390, 502] width 743 height 30
click at [611, 487] on div "Time elapsed: 01:15 Time remaining: 00:32" at bounding box center [390, 502] width 743 height 30
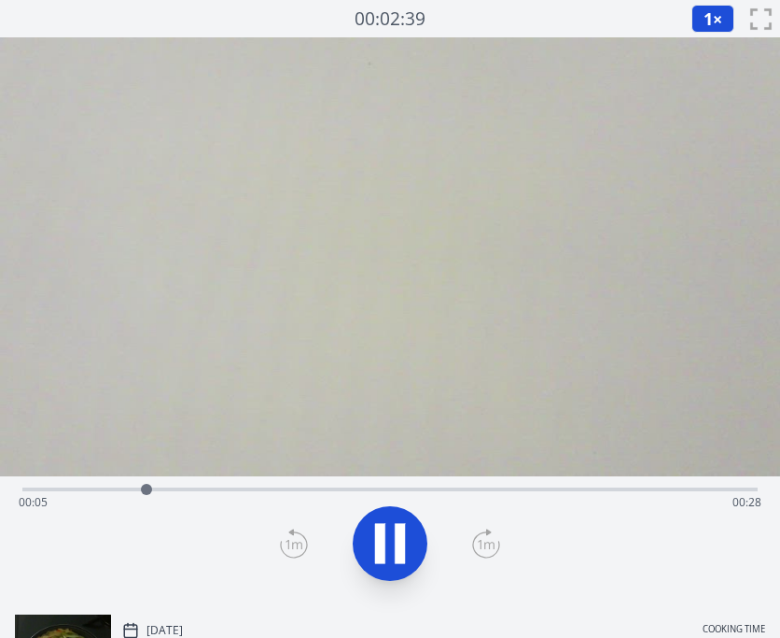
click at [56, 492] on div "Time elapsed: 00:05 Time remaining: 00:28" at bounding box center [390, 502] width 743 height 30
click at [28, 490] on div "Time elapsed: 00:04 Time remaining: 00:29" at bounding box center [390, 502] width 743 height 30
click at [384, 545] on icon at bounding box center [380, 544] width 10 height 40
click at [384, 545] on icon at bounding box center [390, 543] width 31 height 39
click at [384, 545] on icon at bounding box center [380, 544] width 10 height 40
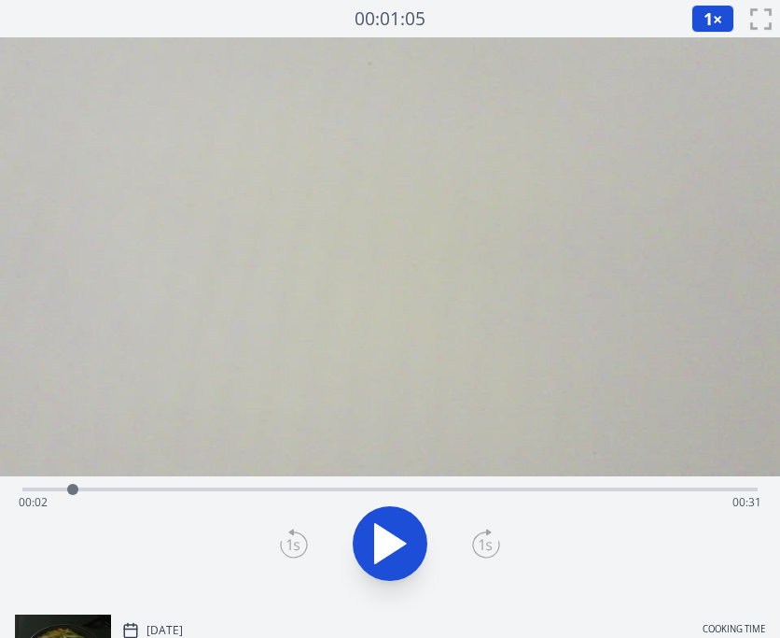
click at [384, 546] on icon at bounding box center [390, 543] width 31 height 39
click at [576, 486] on div "Time elapsed: 00:23 Time remaining: 00:10" at bounding box center [390, 487] width 736 height 22
click at [647, 492] on div "Time elapsed: 00:25 Time remaining: 00:08" at bounding box center [390, 502] width 743 height 30
click at [667, 492] on div at bounding box center [662, 489] width 28 height 28
click at [616, 490] on div "Time elapsed: 00:30 Time remaining: 00:03" at bounding box center [390, 502] width 743 height 30
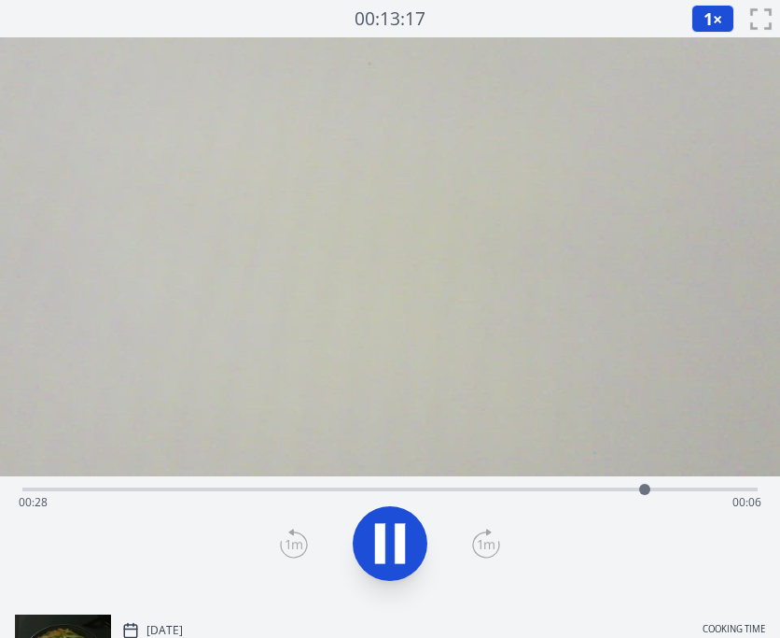
click at [395, 534] on icon at bounding box center [400, 544] width 10 height 40
click at [506, 495] on div "Time elapsed: 00:28 Time remaining: 00:06" at bounding box center [390, 501] width 743 height 30
click at [182, 487] on div "Time elapsed: 00:23 Time remaining: 00:11" at bounding box center [390, 501] width 743 height 30
click at [57, 466] on video at bounding box center [390, 255] width 780 height 439
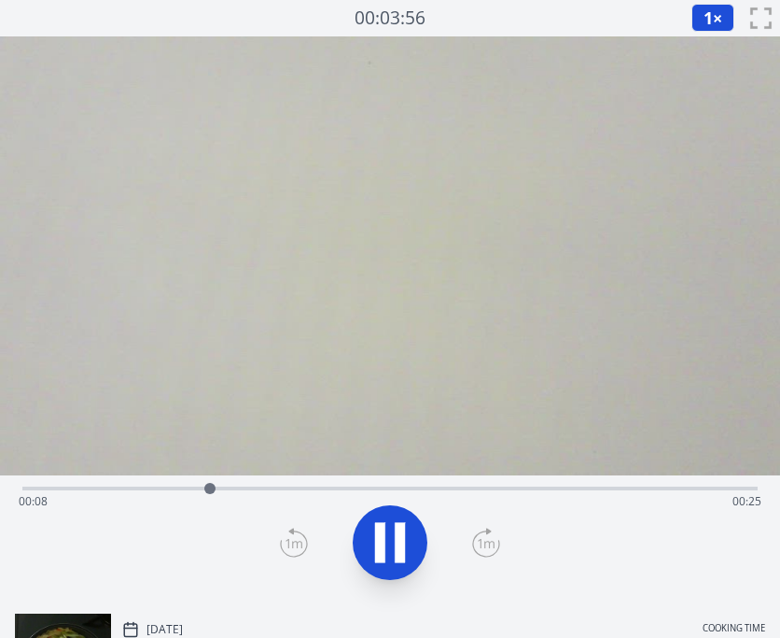
click at [398, 551] on icon at bounding box center [400, 543] width 10 height 40
click at [356, 491] on div "Time elapsed: 00:08 Time remaining: 00:25" at bounding box center [390, 501] width 743 height 30
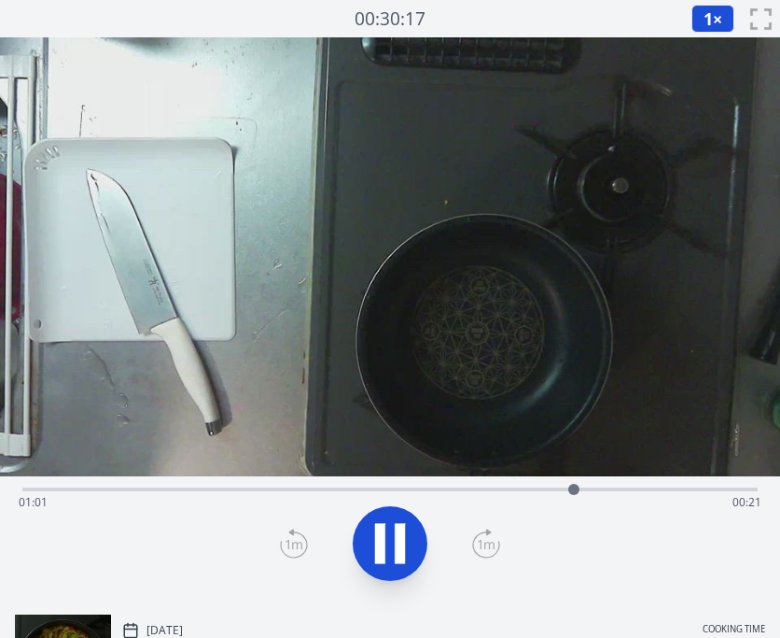
click at [327, 493] on div "Time elapsed: 01:01 Time remaining: 00:21" at bounding box center [390, 502] width 743 height 30
drag, startPoint x: 248, startPoint y: 482, endPoint x: 178, endPoint y: 480, distance: 70.0
click at [247, 482] on div "Time elapsed: 00:35 Time remaining: 00:47" at bounding box center [390, 487] width 736 height 22
click at [131, 481] on div "Time elapsed: 00:25 Time remaining: 00:57" at bounding box center [390, 487] width 736 height 22
click at [692, 487] on div "Time elapsed: 00:13 Time remaining: 01:09" at bounding box center [390, 502] width 743 height 30
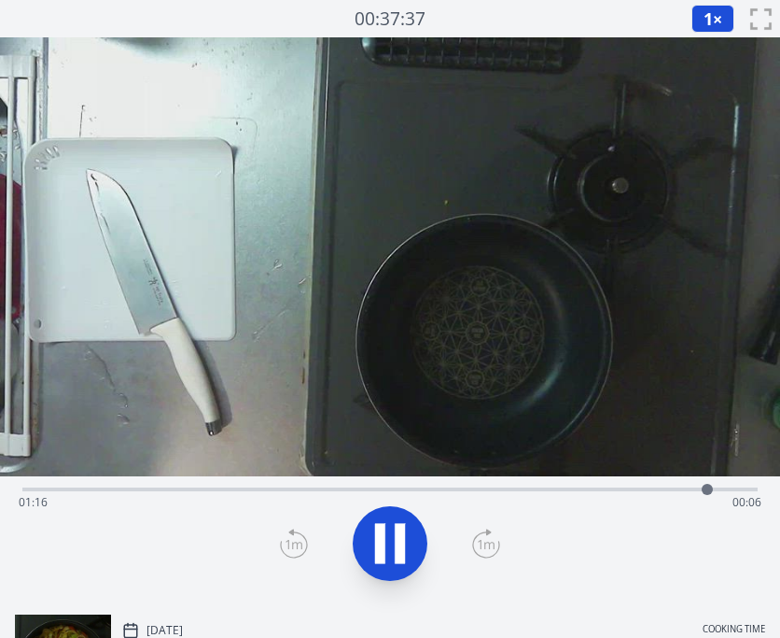
click at [648, 480] on div "Time elapsed: 01:16 Time remaining: 00:06" at bounding box center [390, 487] width 736 height 22
click at [398, 547] on icon at bounding box center [400, 544] width 10 height 40
click at [385, 551] on icon at bounding box center [390, 543] width 52 height 52
click at [549, 488] on div "Time elapsed: 01:13 Time remaining: 00:09" at bounding box center [390, 502] width 743 height 30
click at [589, 491] on div "Time elapsed: 00:58 Time remaining: 00:24" at bounding box center [390, 502] width 743 height 30
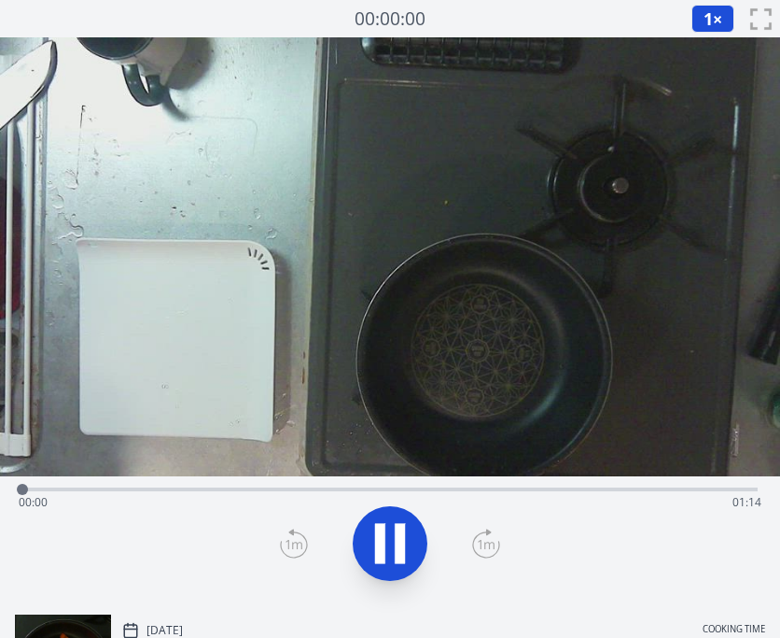
click at [227, 492] on div "Time elapsed: 00:00 Time remaining: 01:14" at bounding box center [390, 502] width 743 height 30
click at [712, 20] on button "1 ×" at bounding box center [713, 19] width 43 height 28
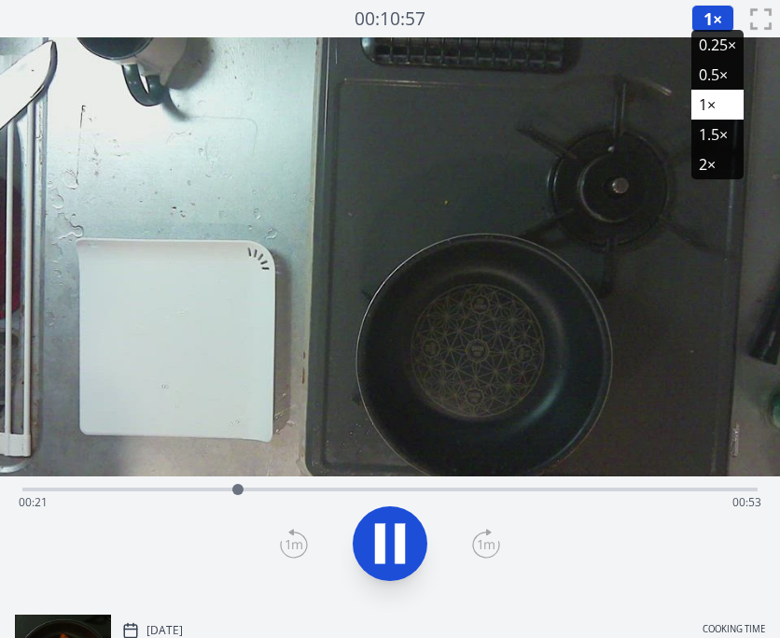
click at [719, 161] on li "2×" at bounding box center [718, 164] width 52 height 30
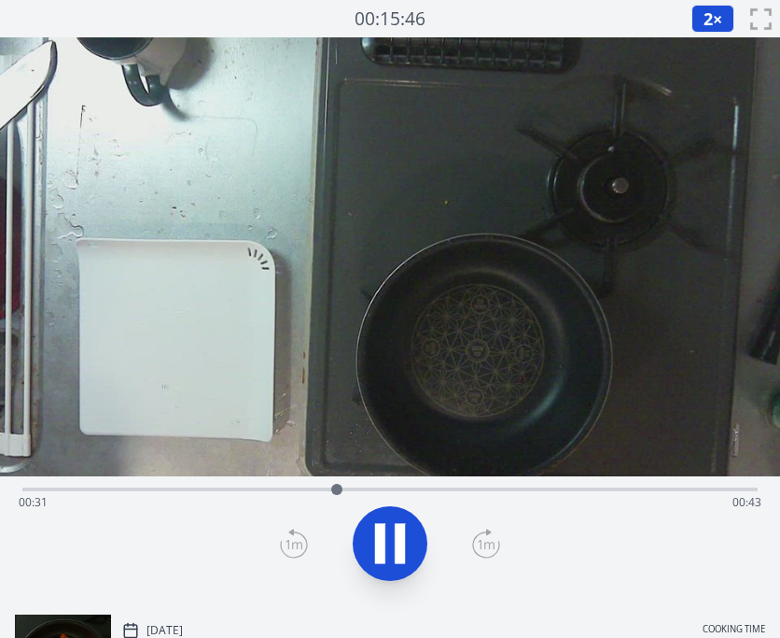
click at [301, 487] on div "Time elapsed: 00:31 Time remaining: 00:43" at bounding box center [390, 502] width 743 height 30
click at [270, 489] on div "Time elapsed: 00:29 Time remaining: 00:45" at bounding box center [390, 502] width 743 height 30
drag, startPoint x: 255, startPoint y: 491, endPoint x: 233, endPoint y: 491, distance: 21.5
click at [249, 492] on div "Time elapsed: 00:25 Time remaining: 00:49" at bounding box center [390, 502] width 743 height 30
click at [230, 491] on div "Time elapsed: 00:23 Time remaining: 00:51" at bounding box center [390, 502] width 743 height 30
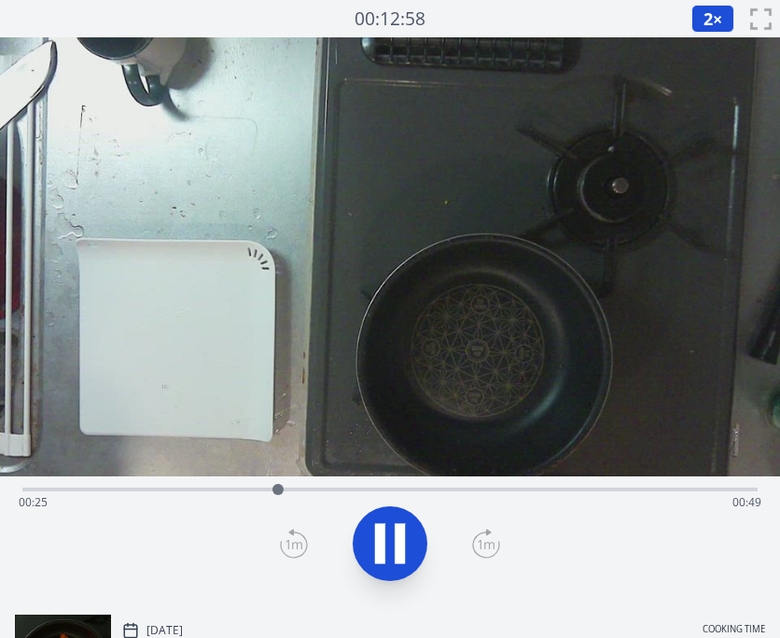
click at [403, 491] on div "Time elapsed: 00:25 Time remaining: 00:49" at bounding box center [390, 502] width 743 height 30
click at [698, 492] on div "Time elapsed: 01:06 Time remaining: 00:08" at bounding box center [390, 502] width 743 height 30
click at [620, 492] on div "Time elapsed: 01:08 Time remaining: 00:06" at bounding box center [390, 502] width 743 height 30
drag, startPoint x: 537, startPoint y: 487, endPoint x: 463, endPoint y: 492, distance: 73.9
click at [535, 488] on div "Time elapsed: 01:00 Time remaining: 00:13" at bounding box center [390, 502] width 743 height 30
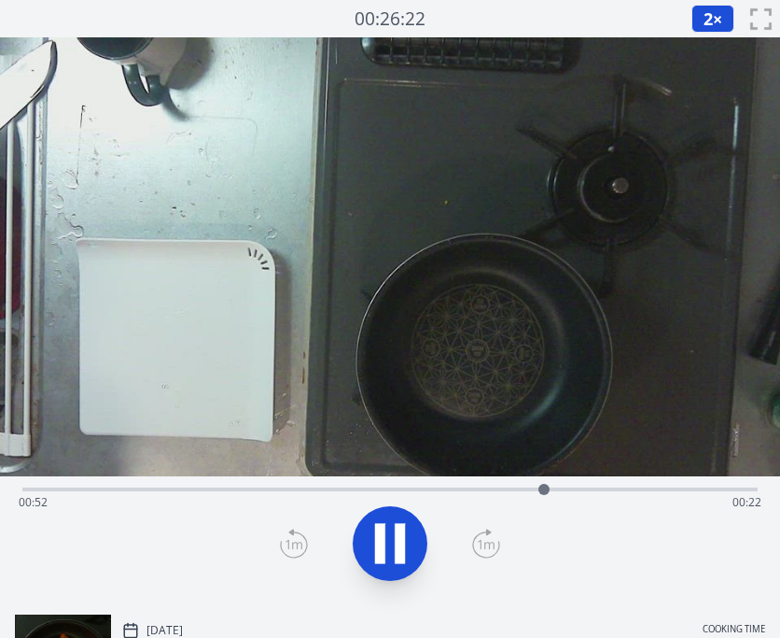
click at [462, 492] on div "Time elapsed: 00:52 Time remaining: 00:22" at bounding box center [390, 502] width 743 height 30
click at [419, 477] on div "Time elapsed: 00:46 Time remaining: 00:28" at bounding box center [390, 487] width 736 height 22
click at [399, 540] on icon at bounding box center [400, 544] width 10 height 40
click at [291, 489] on div "Time elapsed: 00:51 Time remaining: 00:23" at bounding box center [390, 502] width 743 height 30
click at [504, 490] on div "Time elapsed: 00:27 Time remaining: 00:47" at bounding box center [390, 502] width 743 height 30
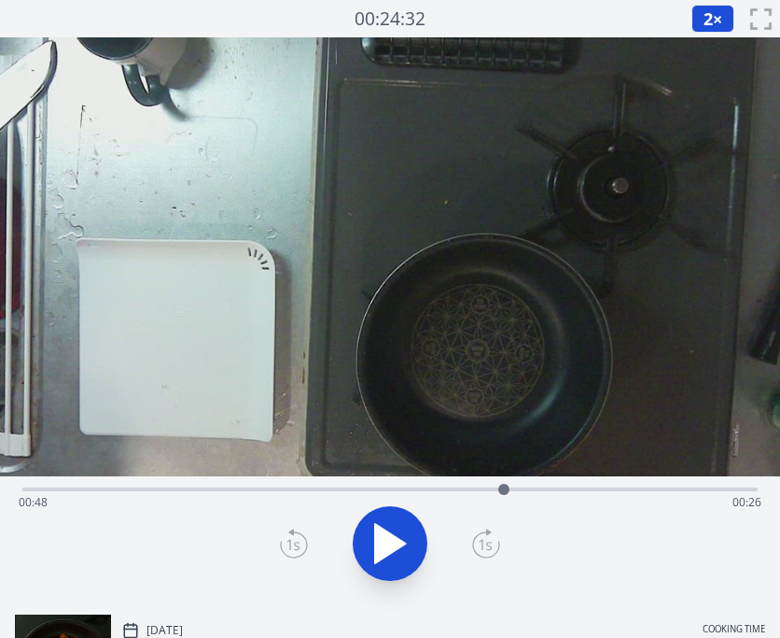
click at [474, 487] on div "Time elapsed: 00:48 Time remaining: 00:26" at bounding box center [390, 502] width 743 height 30
click at [542, 482] on div "Time elapsed: 00:45 Time remaining: 00:29" at bounding box center [390, 487] width 736 height 22
click at [525, 489] on div "Time elapsed: 00:52 Time remaining: 00:22" at bounding box center [390, 502] width 743 height 30
click at [571, 488] on div "Time elapsed: 00:50 Time remaining: 00:24" at bounding box center [390, 502] width 743 height 30
click at [390, 531] on icon at bounding box center [390, 543] width 52 height 52
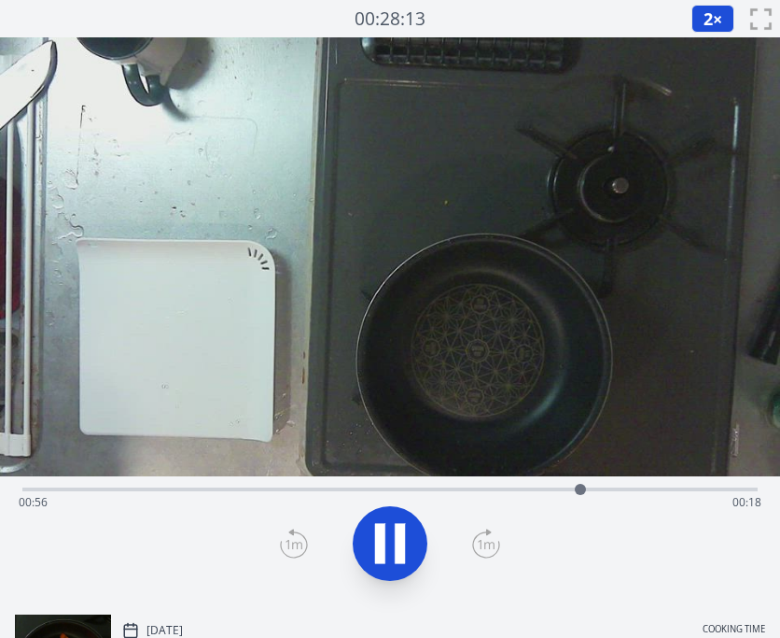
click at [453, 486] on div "Time elapsed: 00:56 Time remaining: 00:18" at bounding box center [390, 487] width 736 height 22
click at [429, 488] on div "Time elapsed: 00:44 Time remaining: 00:30" at bounding box center [390, 502] width 743 height 30
click at [594, 489] on div "Time elapsed: 00:45 Time remaining: 00:29" at bounding box center [390, 502] width 743 height 30
click at [569, 487] on div "Time elapsed: 00:59 Time remaining: 00:15" at bounding box center [390, 502] width 743 height 30
click at [397, 541] on icon at bounding box center [400, 544] width 10 height 40
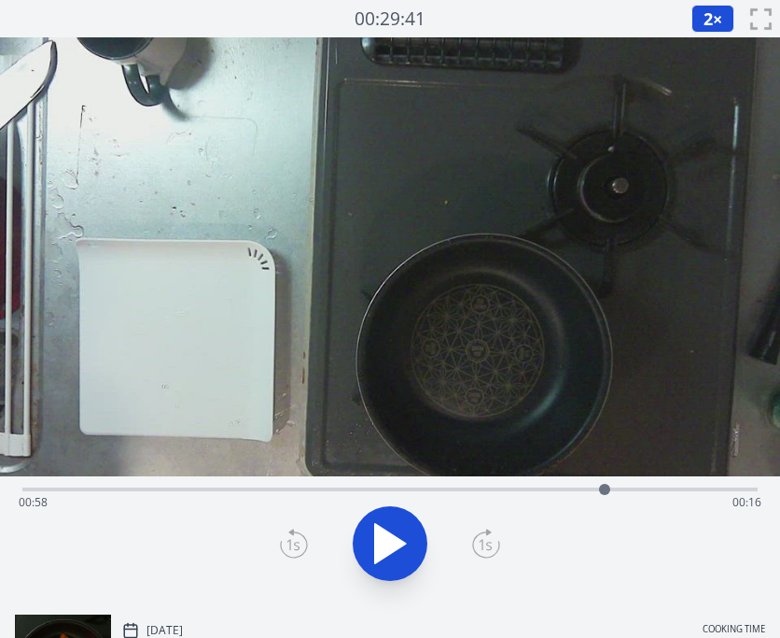
click at [653, 491] on div "Time elapsed: 00:58 Time remaining: 00:16" at bounding box center [390, 502] width 743 height 30
click at [677, 490] on div "Time elapsed: 01:03 Time remaining: 00:11" at bounding box center [390, 502] width 743 height 30
click at [699, 489] on div "Time elapsed: 01:05 Time remaining: 00:09" at bounding box center [390, 502] width 743 height 30
click at [718, 490] on div "Time elapsed: 01:08 Time remaining: 00:06" at bounding box center [390, 502] width 743 height 30
click at [413, 544] on icon at bounding box center [390, 543] width 52 height 52
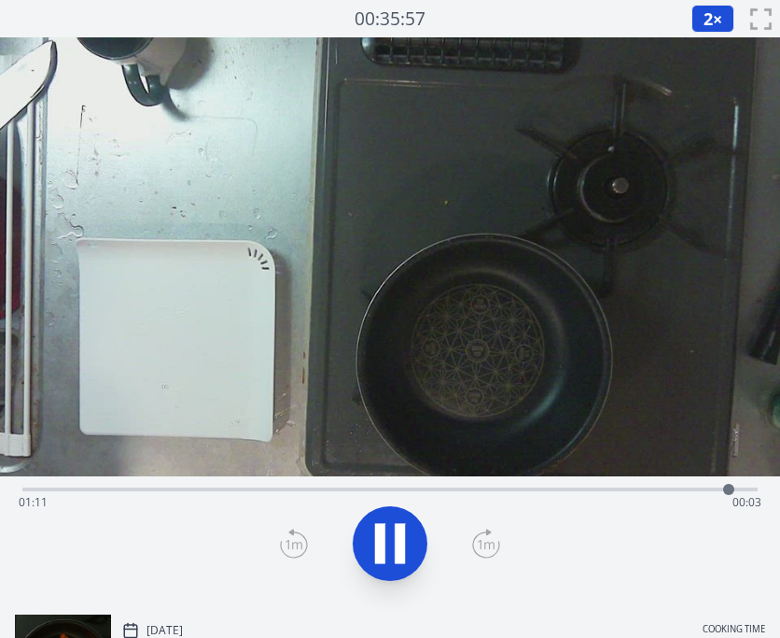
drag, startPoint x: 394, startPoint y: 542, endPoint x: 499, endPoint y: 507, distance: 111.3
click at [400, 539] on icon at bounding box center [390, 543] width 52 height 52
drag, startPoint x: 604, startPoint y: 499, endPoint x: 618, endPoint y: 498, distance: 14.1
click at [609, 499] on div "Time elapsed: 01:11 Time remaining: 00:03" at bounding box center [390, 502] width 743 height 30
drag, startPoint x: 666, startPoint y: 493, endPoint x: 684, endPoint y: 490, distance: 18.0
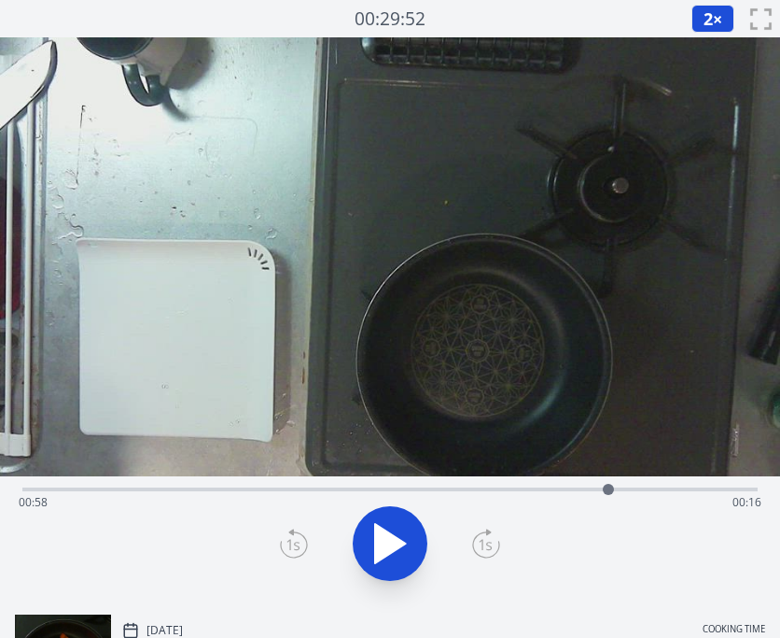
click at [668, 492] on div "Time elapsed: 00:58 Time remaining: 00:16" at bounding box center [390, 502] width 743 height 30
click at [397, 540] on icon at bounding box center [390, 543] width 31 height 39
click at [395, 540] on icon at bounding box center [400, 544] width 10 height 40
click at [580, 492] on div "Time elapsed: 01:08 Time remaining: 00:06" at bounding box center [390, 502] width 743 height 30
drag, startPoint x: 295, startPoint y: 476, endPoint x: 293, endPoint y: 487, distance: 11.4
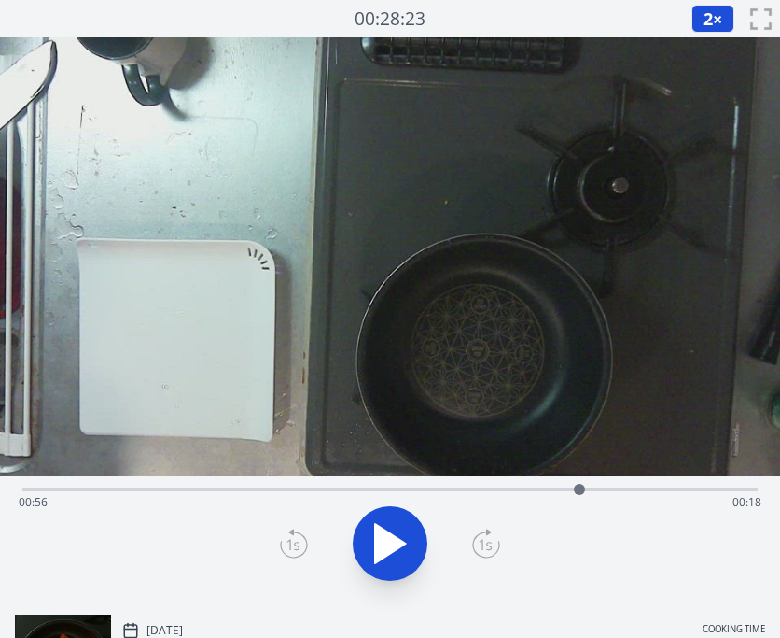
click at [295, 476] on div "Time elapsed: 00:56 Time remaining: 00:18" at bounding box center [390, 487] width 736 height 22
click at [387, 482] on div "Time elapsed: 00:27 Time remaining: 00:47" at bounding box center [390, 487] width 736 height 22
drag, startPoint x: 482, startPoint y: 484, endPoint x: 511, endPoint y: 484, distance: 28.9
click at [491, 484] on div "Time elapsed: 00:36 Time remaining: 00:38" at bounding box center [390, 487] width 736 height 22
click at [182, 493] on div "Time elapsed: 00:47 Time remaining: 00:27" at bounding box center [390, 502] width 743 height 30
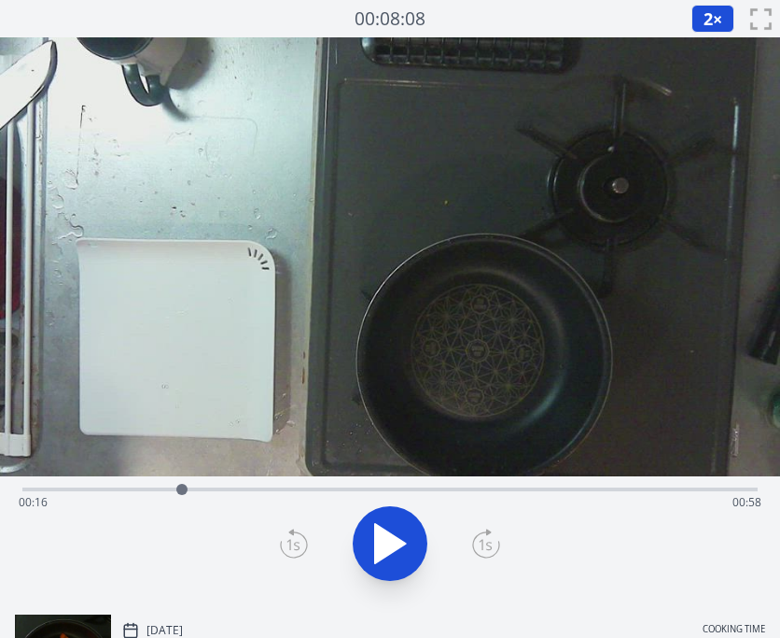
click at [158, 492] on div "Time elapsed: 00:16 Time remaining: 00:58" at bounding box center [390, 502] width 743 height 30
click at [384, 549] on icon at bounding box center [380, 544] width 10 height 40
click at [349, 494] on div "Time elapsed: 00:20 Time remaining: 00:54" at bounding box center [390, 502] width 743 height 30
click at [266, 490] on div "Time elapsed: 00:32 Time remaining: 00:42" at bounding box center [390, 502] width 743 height 30
click at [149, 484] on div "Time elapsed: 00:24 Time remaining: 00:50" at bounding box center [390, 487] width 736 height 22
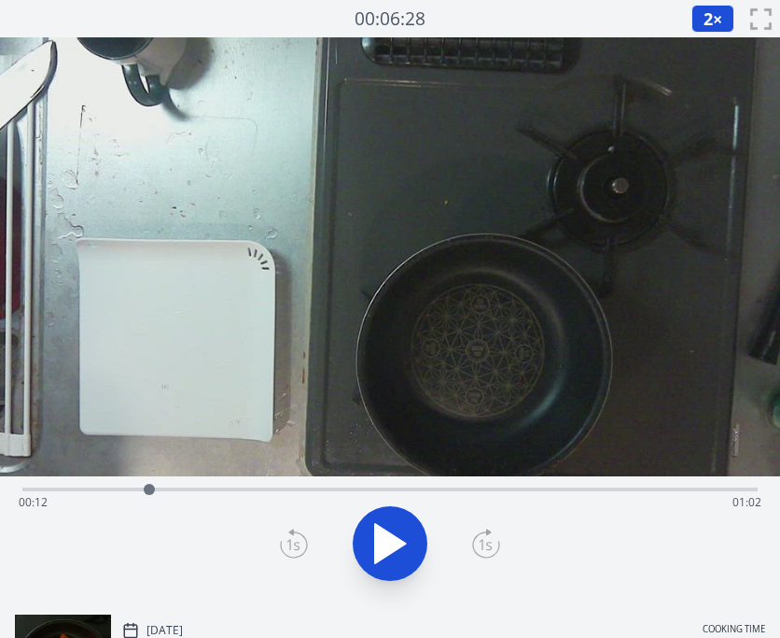
click at [390, 478] on div "Time elapsed: 00:12 Time remaining: 01:02" at bounding box center [390, 487] width 736 height 22
click at [312, 484] on div "Time elapsed: 00:36 Time remaining: 00:37" at bounding box center [390, 487] width 736 height 22
click at [255, 484] on div "Time elapsed: 00:29 Time remaining: 00:45" at bounding box center [390, 487] width 736 height 22
click at [255, 484] on div at bounding box center [254, 489] width 11 height 11
click at [281, 489] on div "Time elapsed: 00:23 Time remaining: 00:51" at bounding box center [390, 502] width 743 height 30
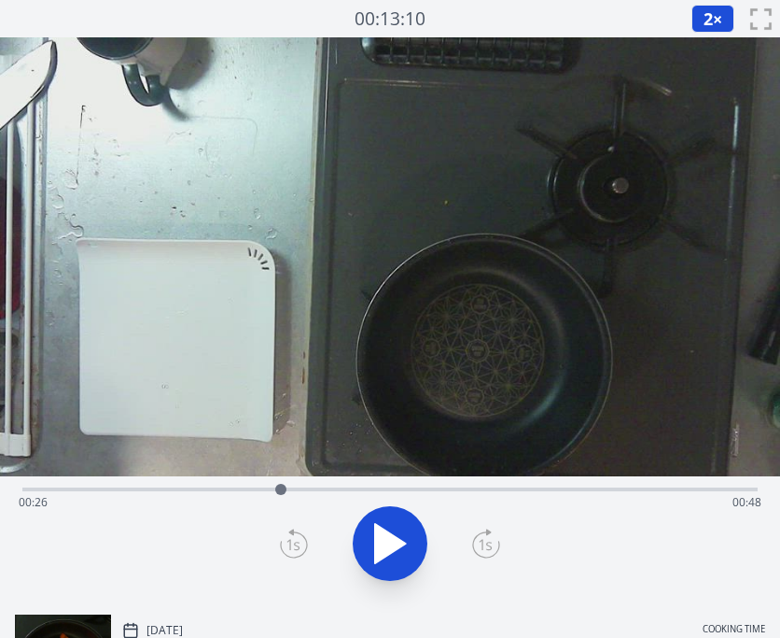
drag, startPoint x: 305, startPoint y: 488, endPoint x: 374, endPoint y: 493, distance: 69.2
click at [320, 489] on div "Time elapsed: 00:26 Time remaining: 00:48" at bounding box center [390, 502] width 743 height 30
click at [388, 493] on div "Time elapsed: 00:26 Time remaining: 00:48" at bounding box center [390, 502] width 743 height 30
drag, startPoint x: 456, startPoint y: 489, endPoint x: 498, endPoint y: 489, distance: 42.0
click at [463, 489] on div "Time elapsed: 00:36 Time remaining: 00:38" at bounding box center [390, 502] width 743 height 30
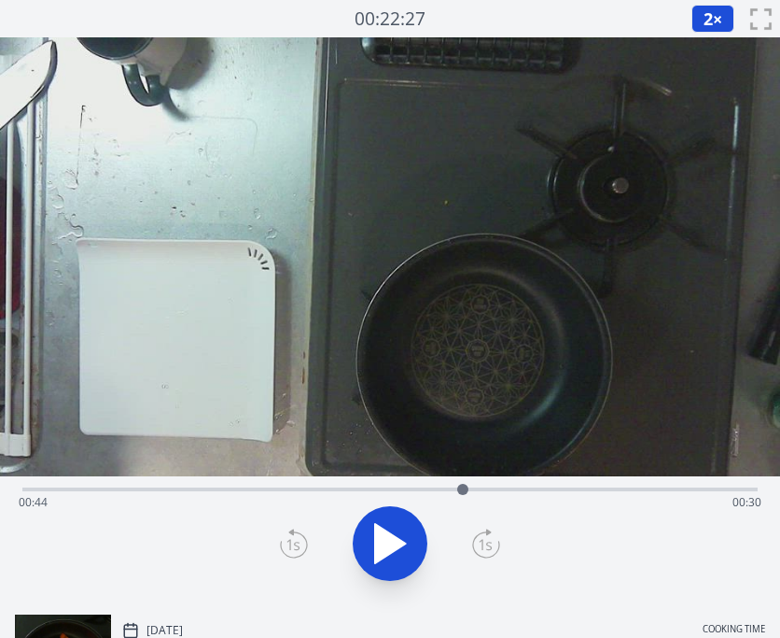
drag, startPoint x: 542, startPoint y: 489, endPoint x: 554, endPoint y: 489, distance: 12.1
click at [542, 489] on div "Time elapsed: 00:44 Time remaining: 00:30" at bounding box center [390, 502] width 743 height 30
click at [583, 489] on div "Time elapsed: 00:52 Time remaining: 00:22" at bounding box center [390, 502] width 743 height 30
click at [543, 490] on div "Time elapsed: 00:56 Time remaining: 00:18" at bounding box center [390, 502] width 743 height 30
click at [522, 491] on div "Time elapsed: 00:52 Time remaining: 00:22" at bounding box center [390, 502] width 743 height 30
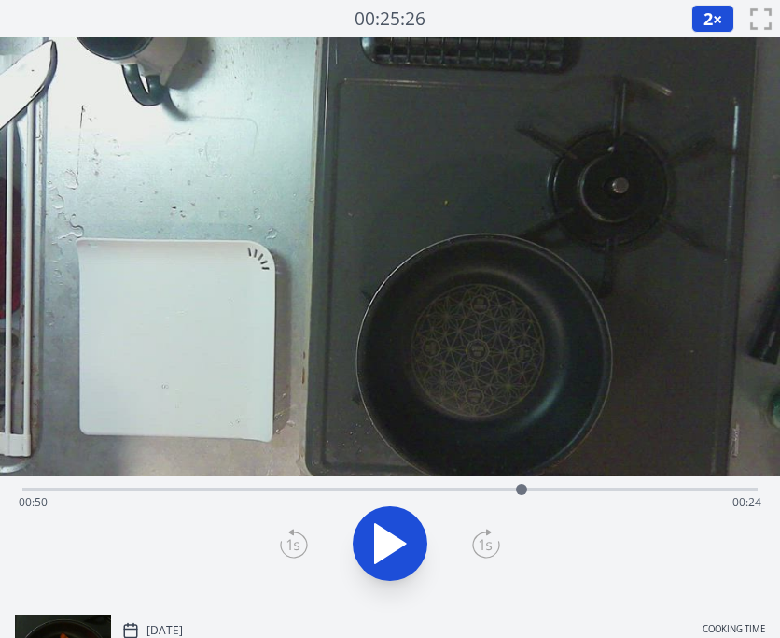
click at [497, 487] on div "Time elapsed: 00:50 Time remaining: 00:24" at bounding box center [390, 502] width 743 height 30
click at [104, 487] on div "Time elapsed: 00:47 Time remaining: 00:27" at bounding box center [390, 502] width 743 height 30
click at [384, 550] on icon at bounding box center [390, 543] width 31 height 39
click at [382, 551] on icon at bounding box center [380, 544] width 10 height 40
click at [382, 551] on icon at bounding box center [390, 543] width 31 height 39
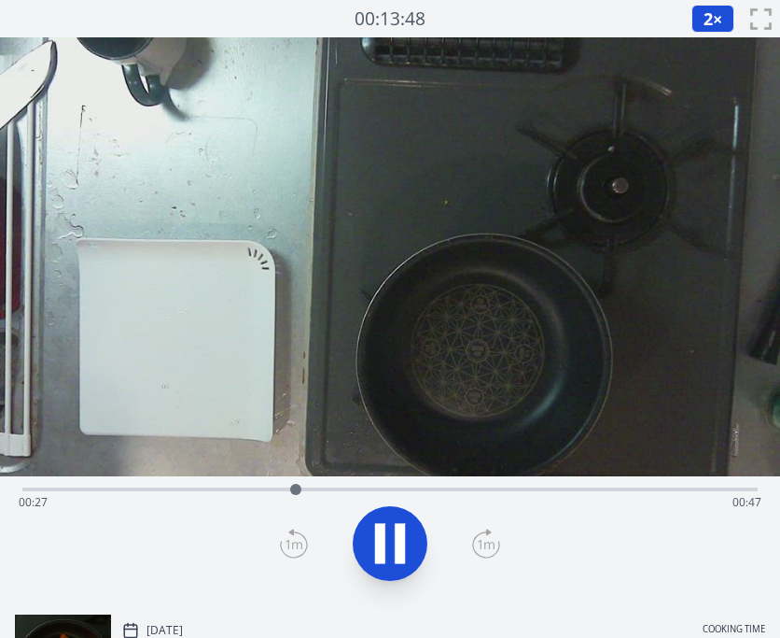
scroll to position [1, 0]
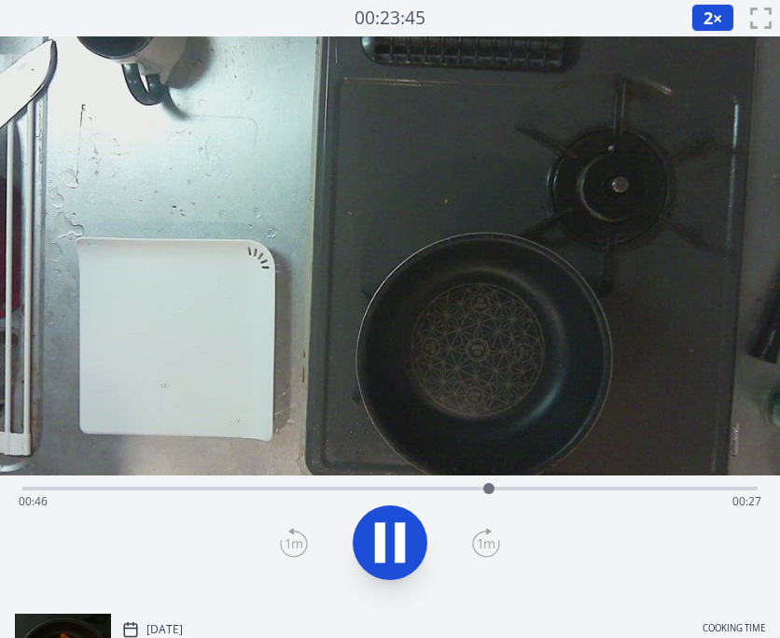
click at [577, 489] on div "Time elapsed: 00:46 Time remaining: 00:27" at bounding box center [390, 501] width 743 height 30
click at [391, 540] on icon at bounding box center [390, 542] width 52 height 52
click at [712, 21] on button "2 ×" at bounding box center [713, 18] width 43 height 28
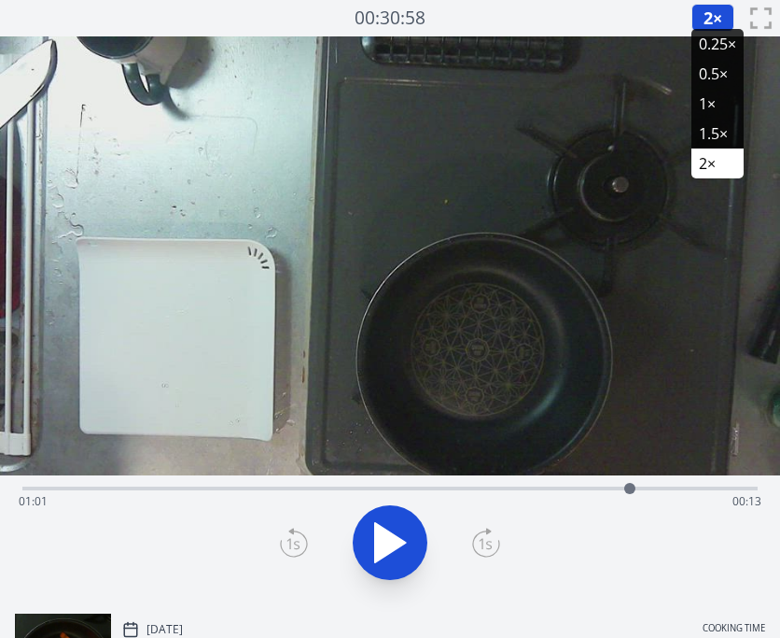
click at [718, 46] on li "0.25×" at bounding box center [718, 44] width 52 height 30
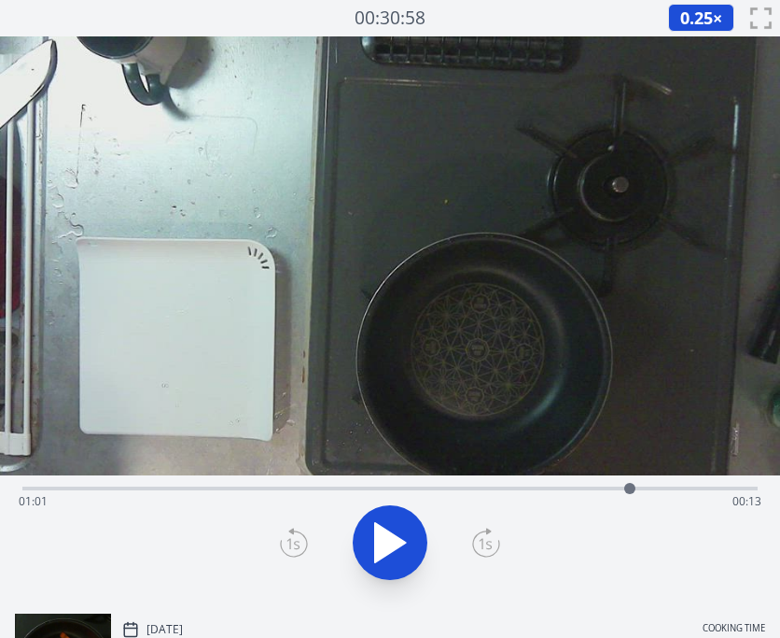
click at [556, 493] on div "Time elapsed: 01:01 Time remaining: 00:13" at bounding box center [390, 501] width 743 height 30
click at [398, 550] on icon at bounding box center [390, 542] width 52 height 52
click at [561, 490] on div at bounding box center [559, 488] width 11 height 11
click at [569, 487] on div at bounding box center [562, 488] width 28 height 28
click at [579, 488] on div at bounding box center [572, 488] width 28 height 28
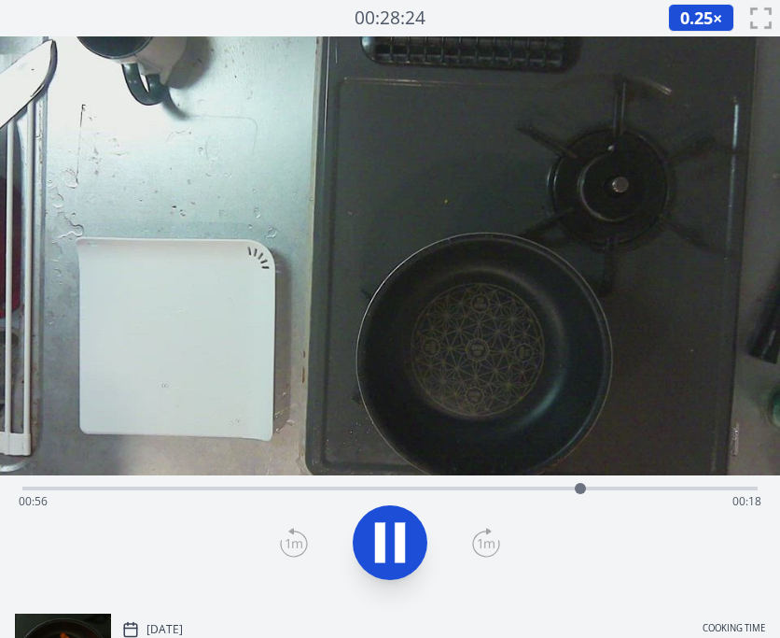
click at [587, 487] on div at bounding box center [581, 488] width 28 height 28
click at [590, 488] on div at bounding box center [587, 488] width 11 height 11
click at [596, 488] on div at bounding box center [590, 488] width 11 height 11
click at [603, 488] on div at bounding box center [601, 488] width 11 height 11
click at [408, 531] on icon at bounding box center [390, 542] width 52 height 52
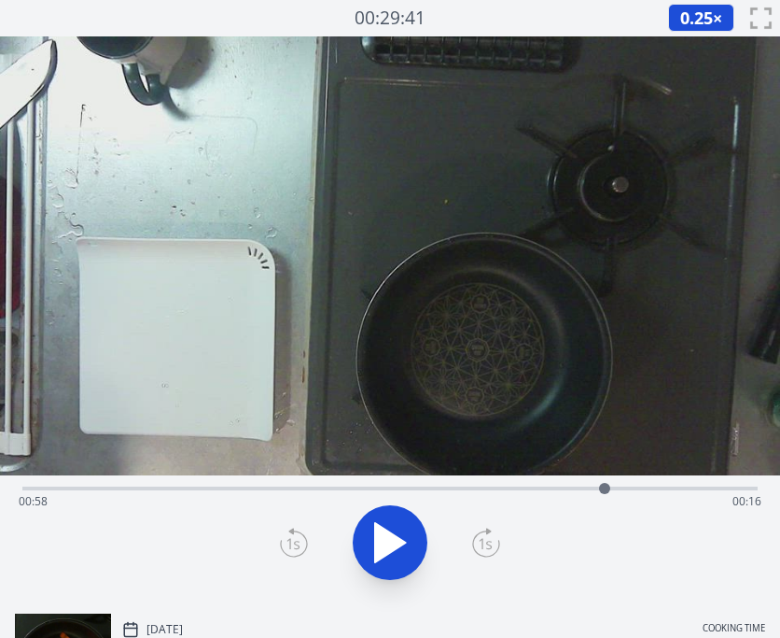
click at [293, 542] on icon at bounding box center [294, 542] width 28 height 30
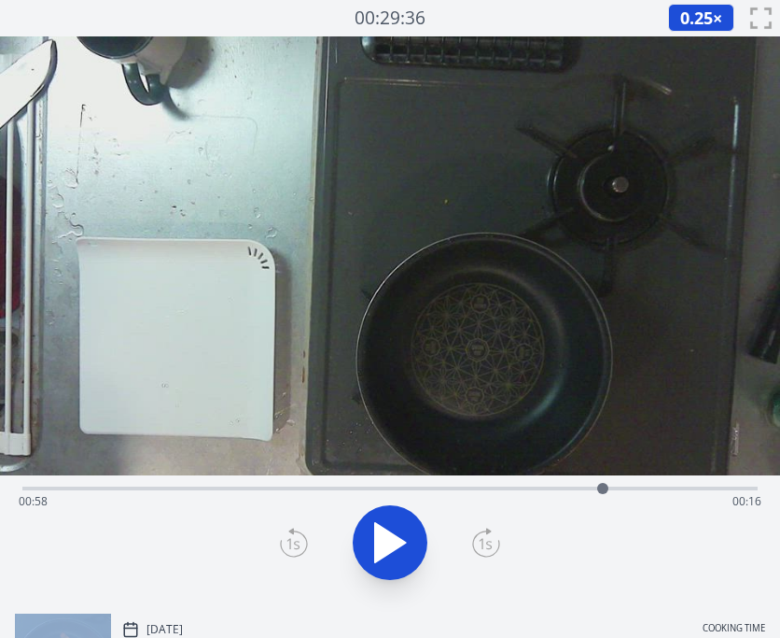
click at [293, 542] on icon at bounding box center [294, 542] width 28 height 30
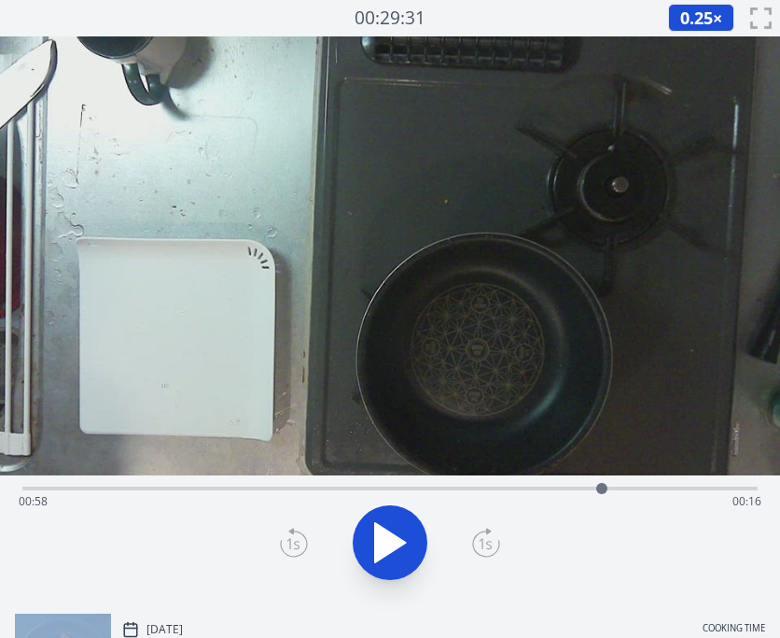
click at [293, 542] on icon at bounding box center [294, 542] width 28 height 30
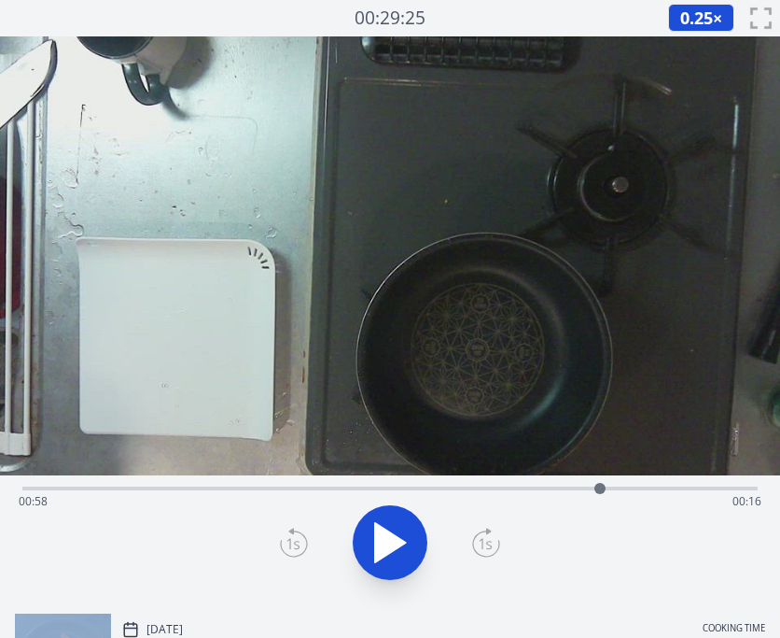
click at [293, 542] on icon at bounding box center [294, 542] width 28 height 30
click at [610, 488] on div at bounding box center [599, 488] width 28 height 28
click at [640, 486] on div "Time elapsed: 00:59 Time remaining: 00:15" at bounding box center [390, 501] width 743 height 30
click at [635, 486] on div at bounding box center [640, 488] width 11 height 11
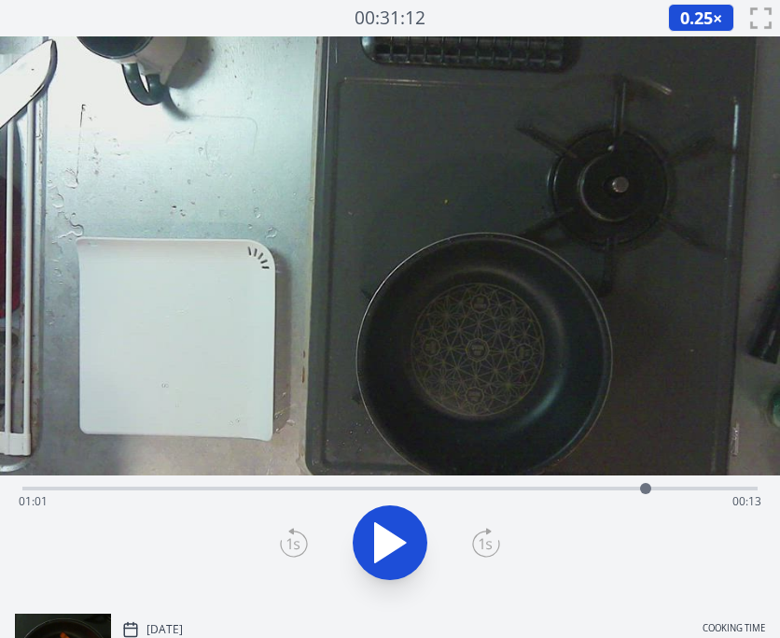
drag, startPoint x: 639, startPoint y: 487, endPoint x: 652, endPoint y: 487, distance: 12.1
click at [647, 487] on div at bounding box center [645, 488] width 11 height 11
drag, startPoint x: 652, startPoint y: 487, endPoint x: 666, endPoint y: 488, distance: 15.0
click at [652, 488] on div at bounding box center [645, 488] width 11 height 11
click at [675, 488] on div at bounding box center [661, 488] width 28 height 28
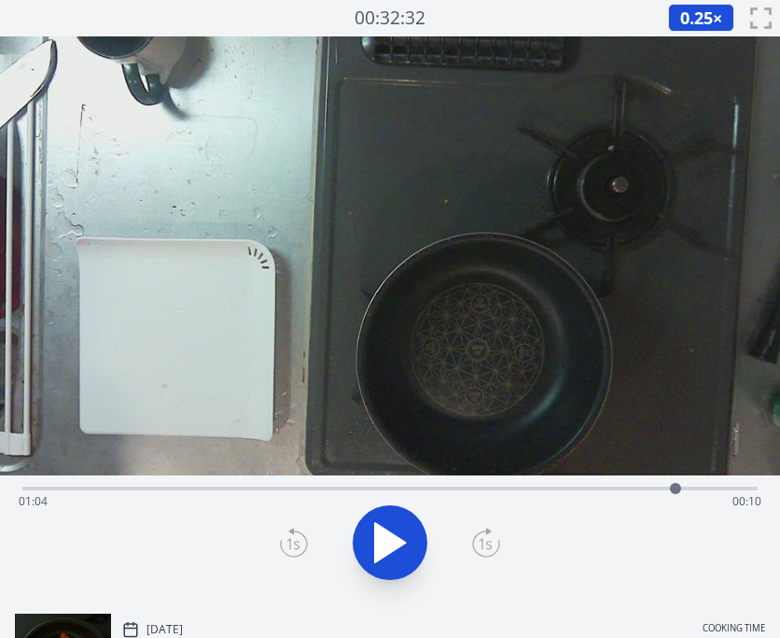
click at [678, 488] on div at bounding box center [675, 488] width 11 height 11
click at [681, 488] on div at bounding box center [675, 488] width 11 height 11
click at [696, 489] on div at bounding box center [690, 488] width 11 height 11
drag, startPoint x: 702, startPoint y: 489, endPoint x: 713, endPoint y: 490, distance: 11.2
click at [708, 489] on div at bounding box center [701, 488] width 11 height 11
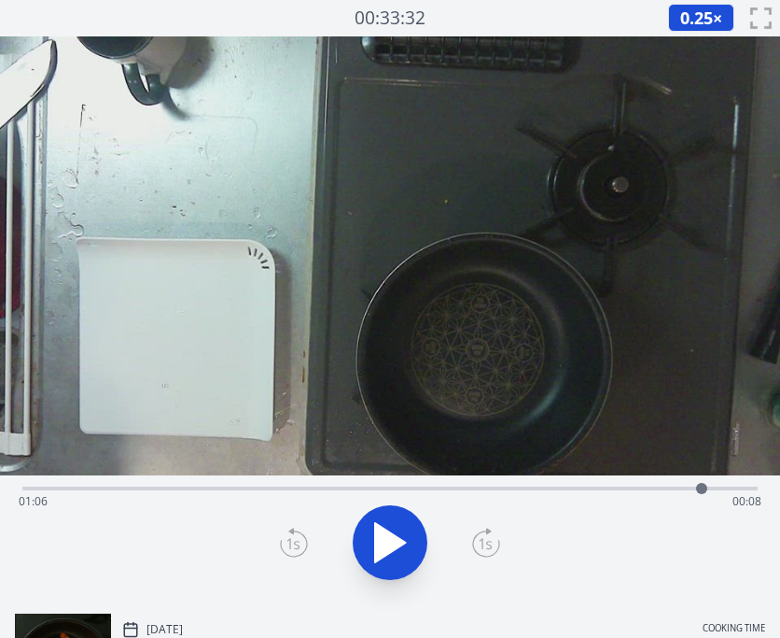
click at [708, 489] on div at bounding box center [701, 488] width 11 height 11
drag, startPoint x: 724, startPoint y: 489, endPoint x: 735, endPoint y: 490, distance: 10.3
click at [734, 490] on div at bounding box center [733, 488] width 11 height 11
click at [735, 490] on div at bounding box center [733, 488] width 11 height 11
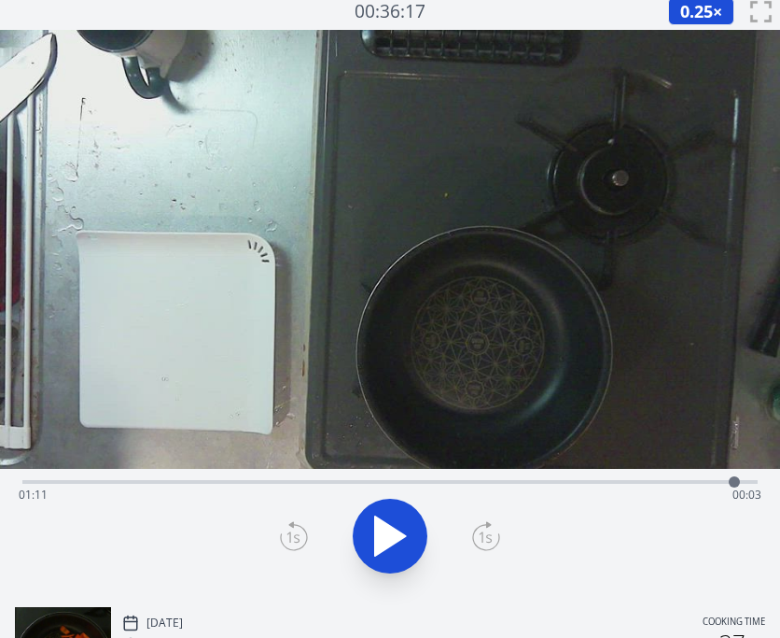
scroll to position [10, 0]
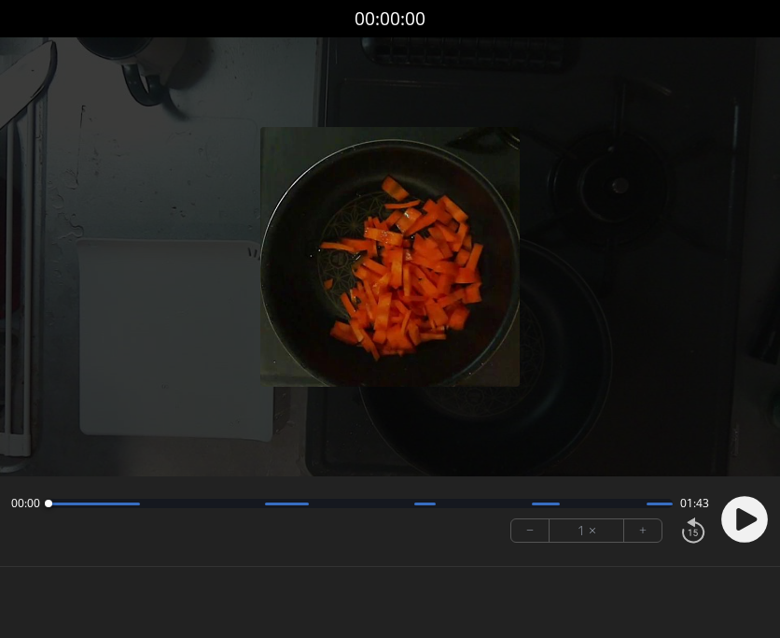
click at [749, 514] on icon at bounding box center [746, 519] width 21 height 22
click at [652, 529] on button "+" at bounding box center [642, 530] width 37 height 22
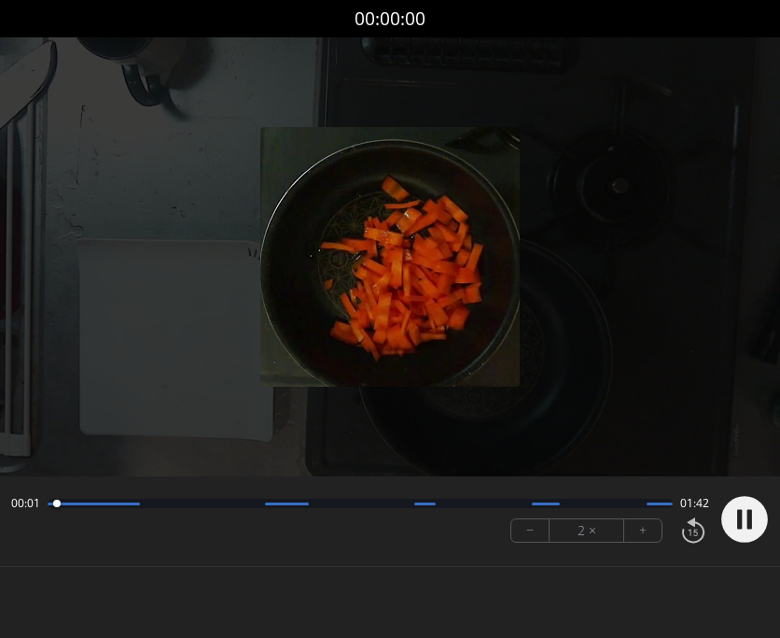
click at [652, 529] on button "+" at bounding box center [642, 530] width 37 height 22
